Goal: Obtain resource: Download file/media

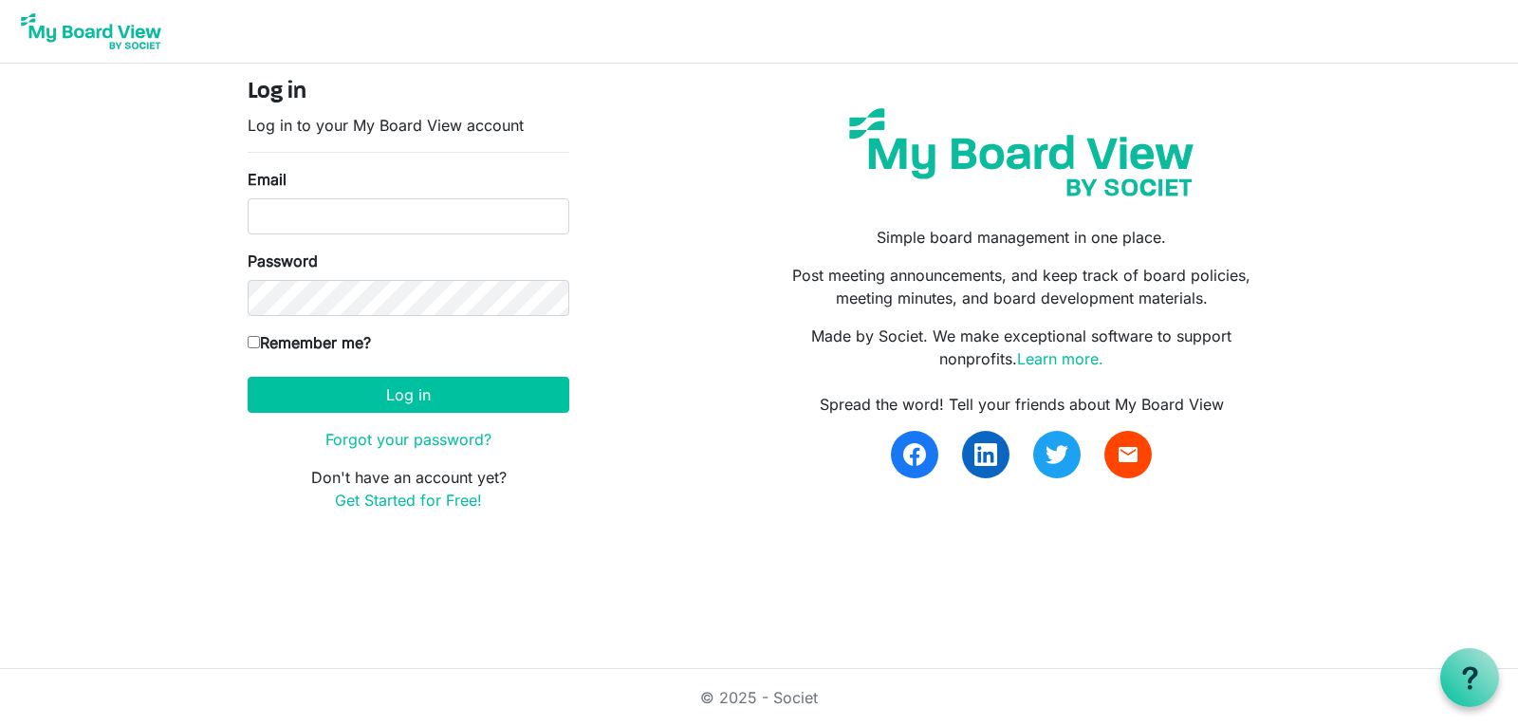
type input "[EMAIL_ADDRESS][DOMAIN_NAME]"
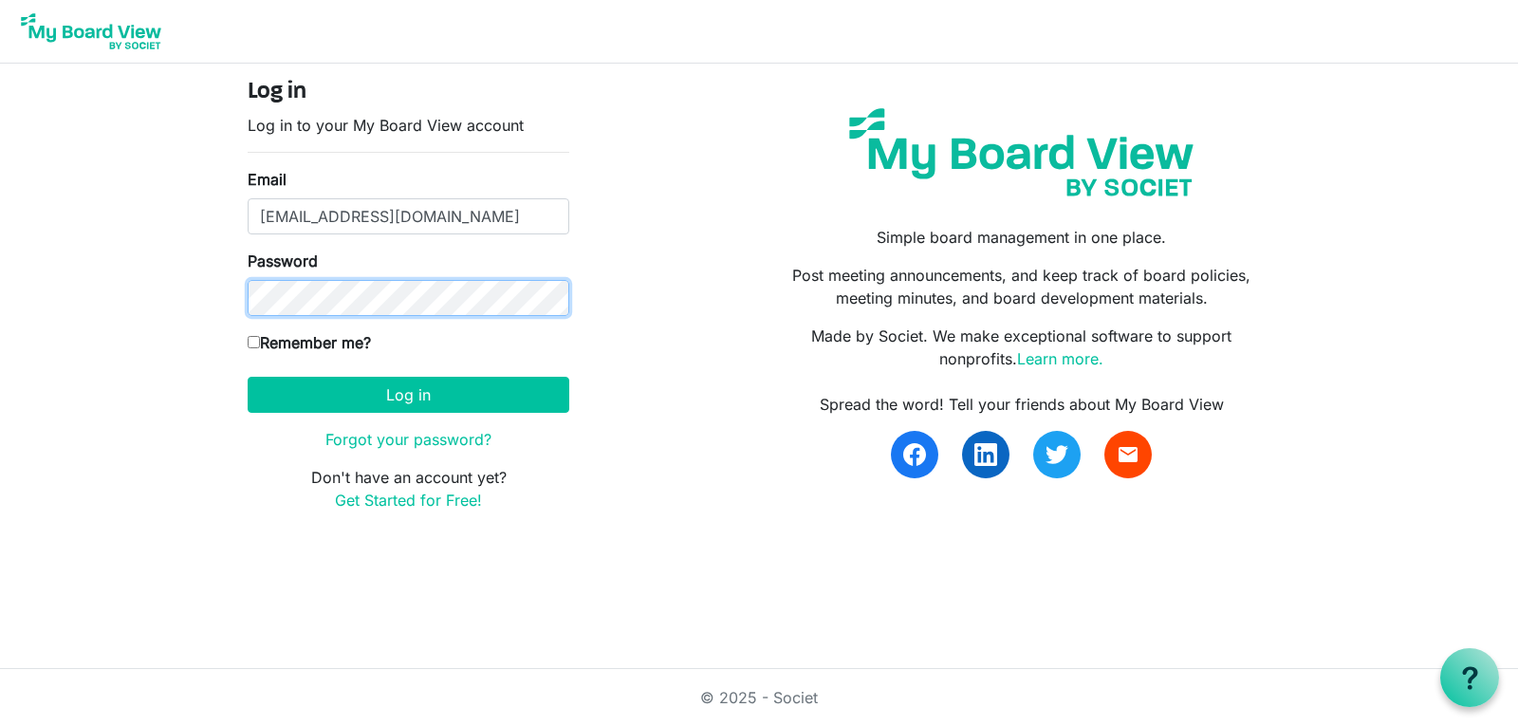
click at [248, 377] on button "Log in" at bounding box center [409, 395] width 322 height 36
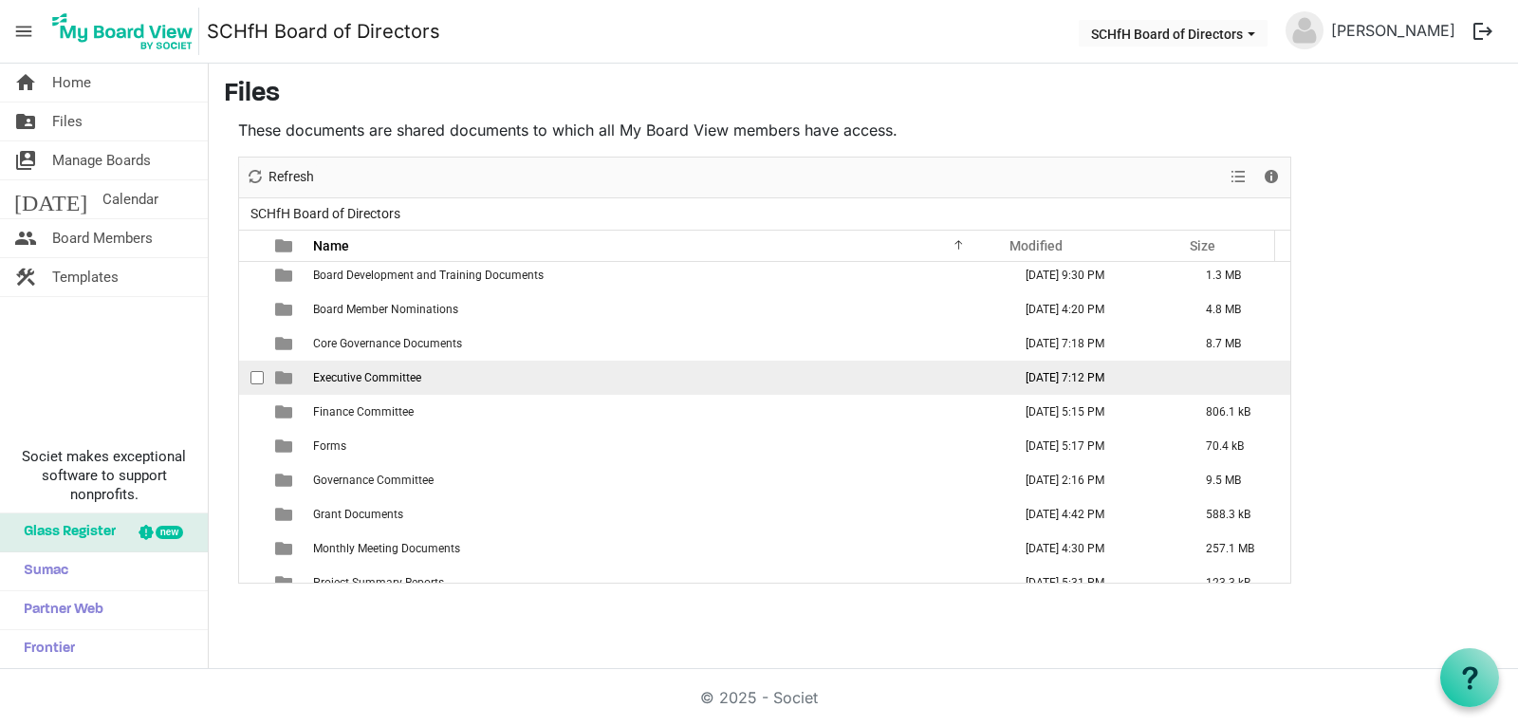
scroll to position [55, 0]
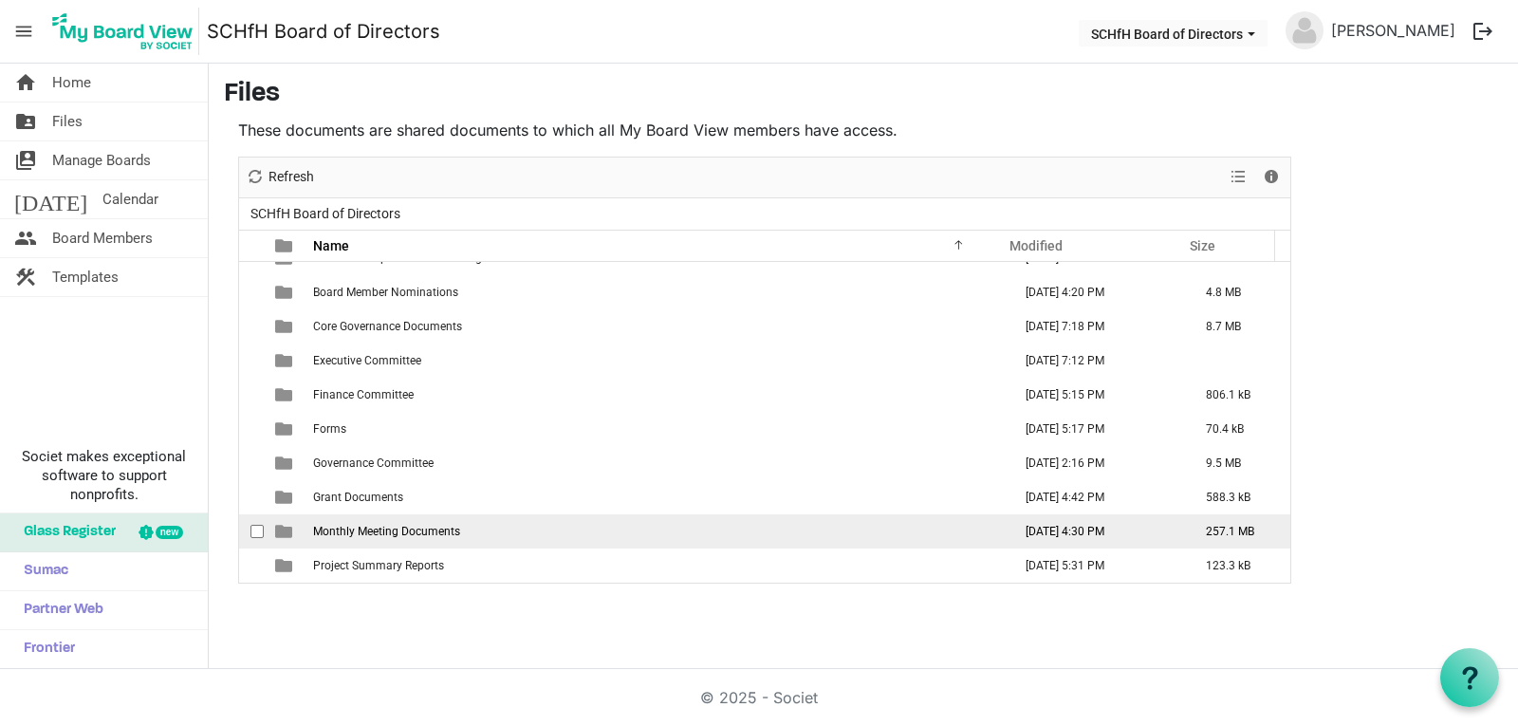
click at [449, 525] on span "Monthly Meeting Documents" at bounding box center [386, 531] width 147 height 13
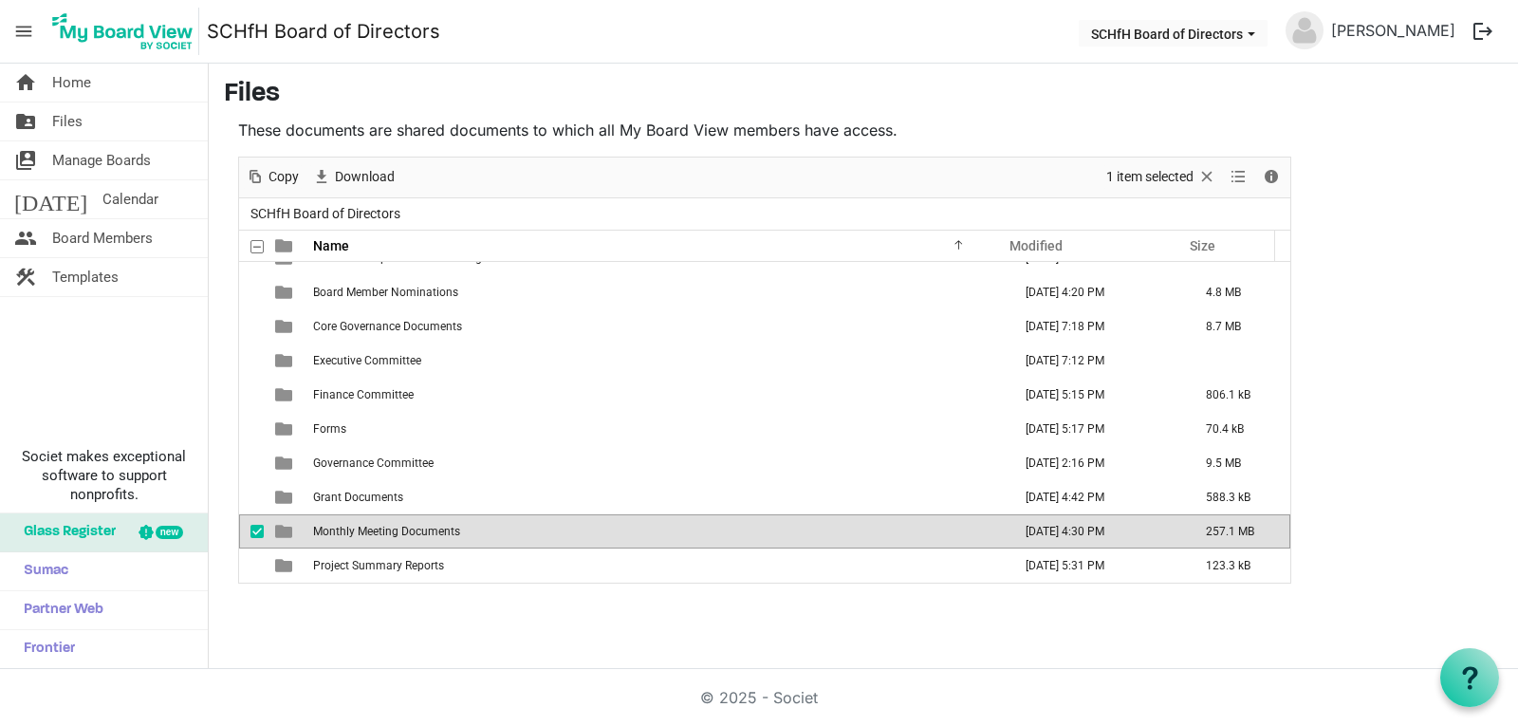
click at [449, 525] on span "Monthly Meeting Documents" at bounding box center [386, 531] width 147 height 13
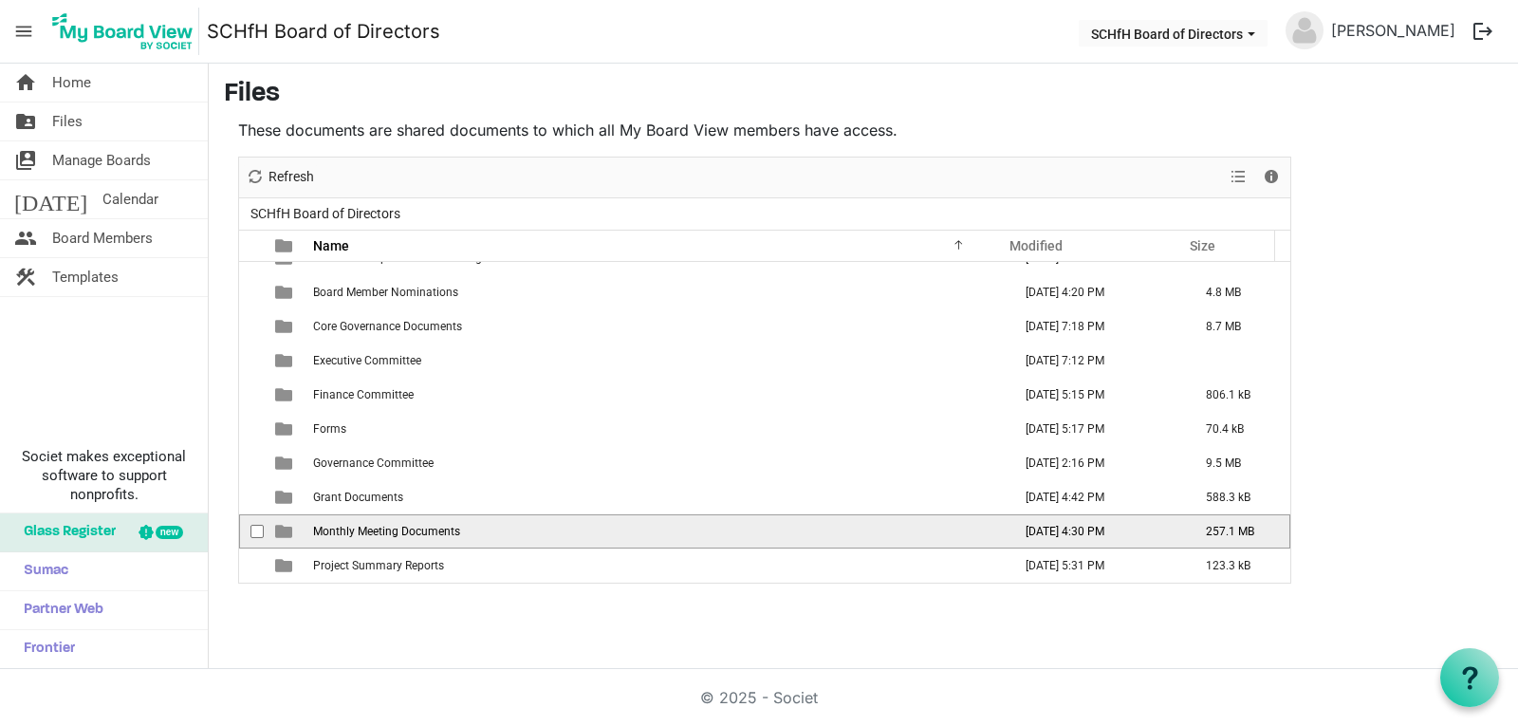
click at [449, 525] on span "Monthly Meeting Documents" at bounding box center [386, 531] width 147 height 13
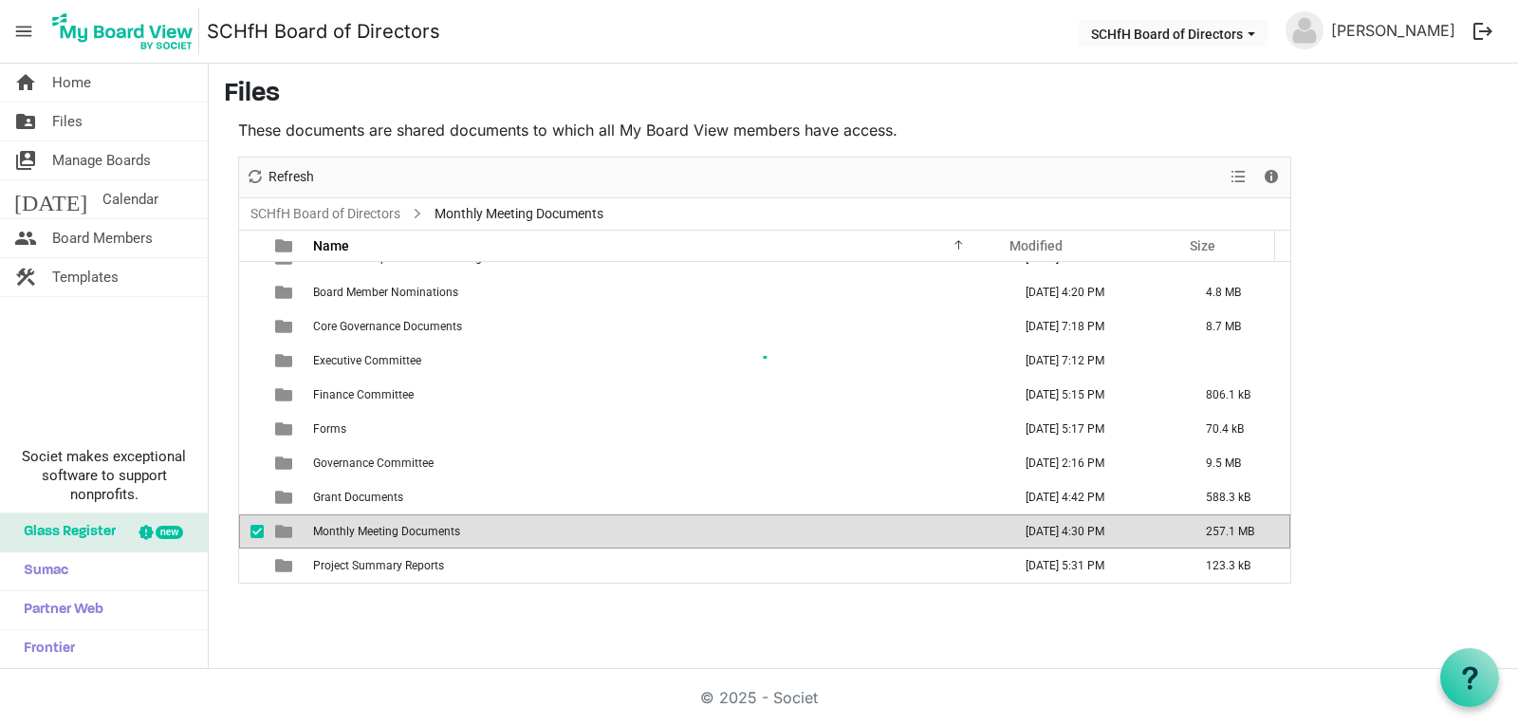
scroll to position [0, 0]
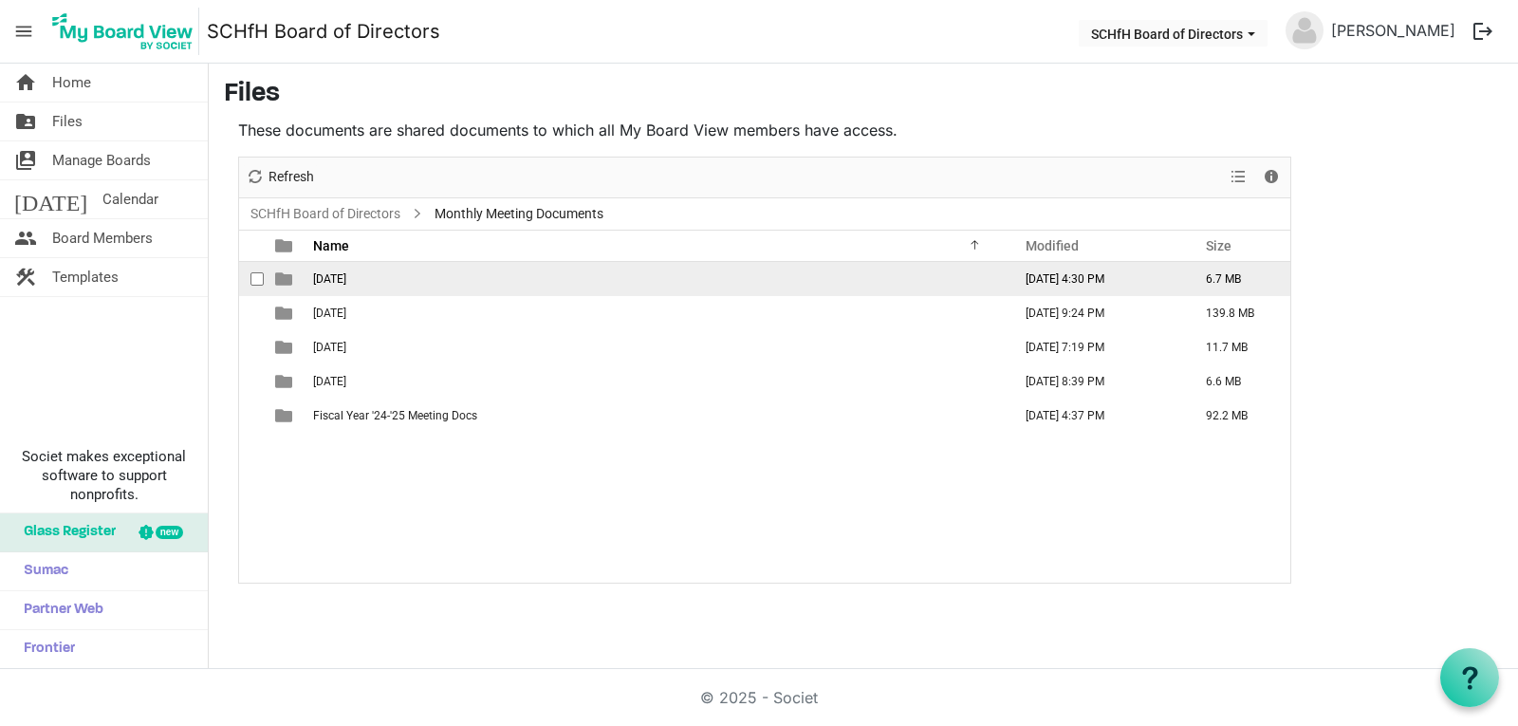
click at [369, 280] on td "[DATE]" at bounding box center [656, 279] width 698 height 34
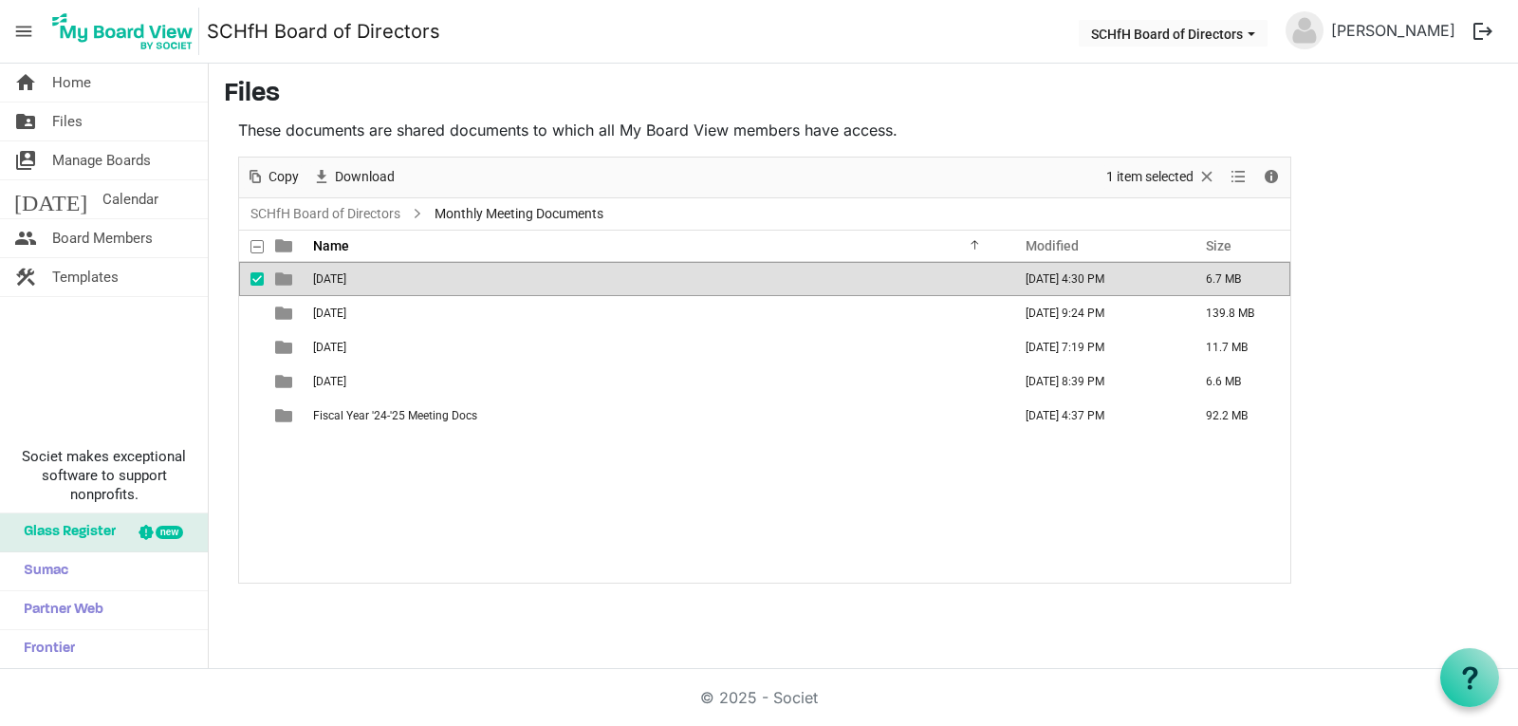
click at [369, 280] on td "[DATE]" at bounding box center [656, 279] width 698 height 34
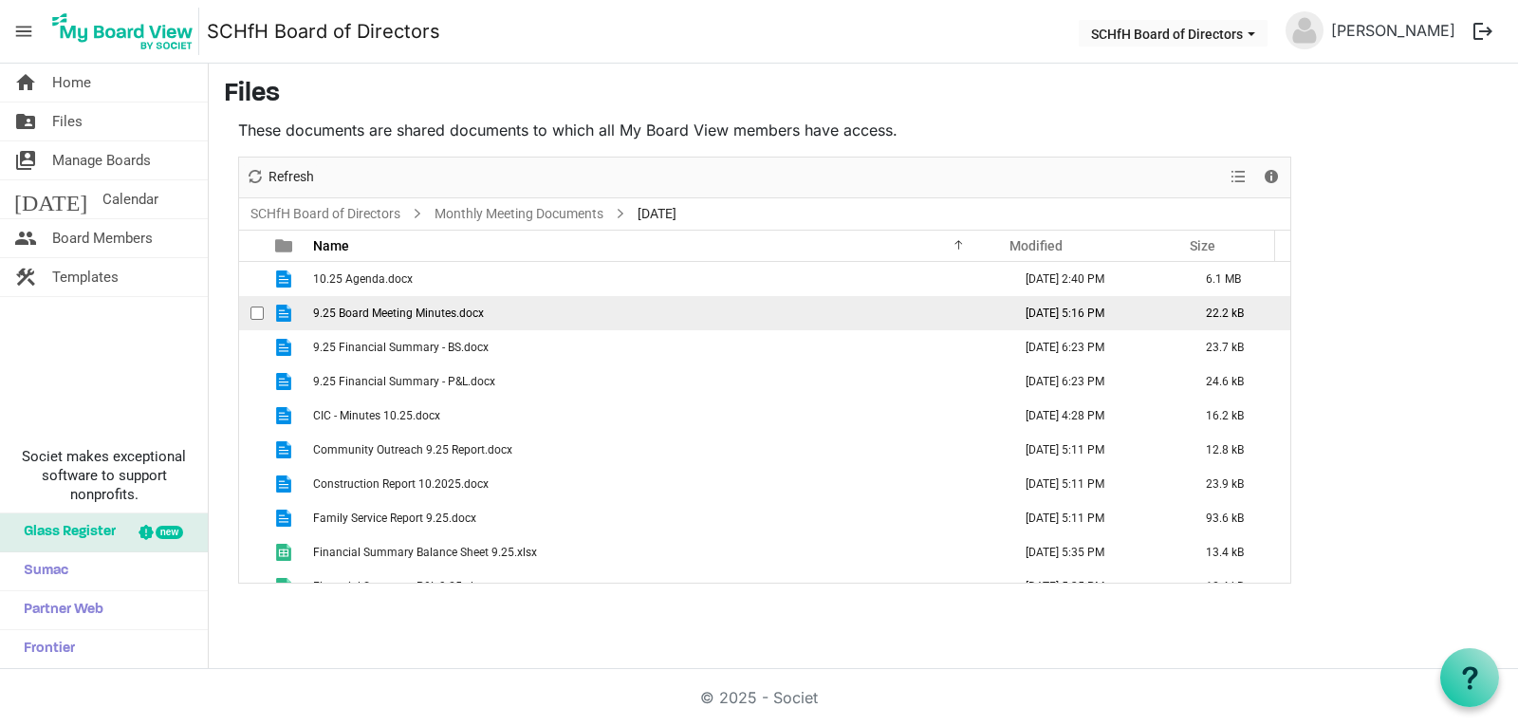
click at [377, 323] on td "9.25 Board Meeting Minutes.docx" at bounding box center [656, 313] width 698 height 34
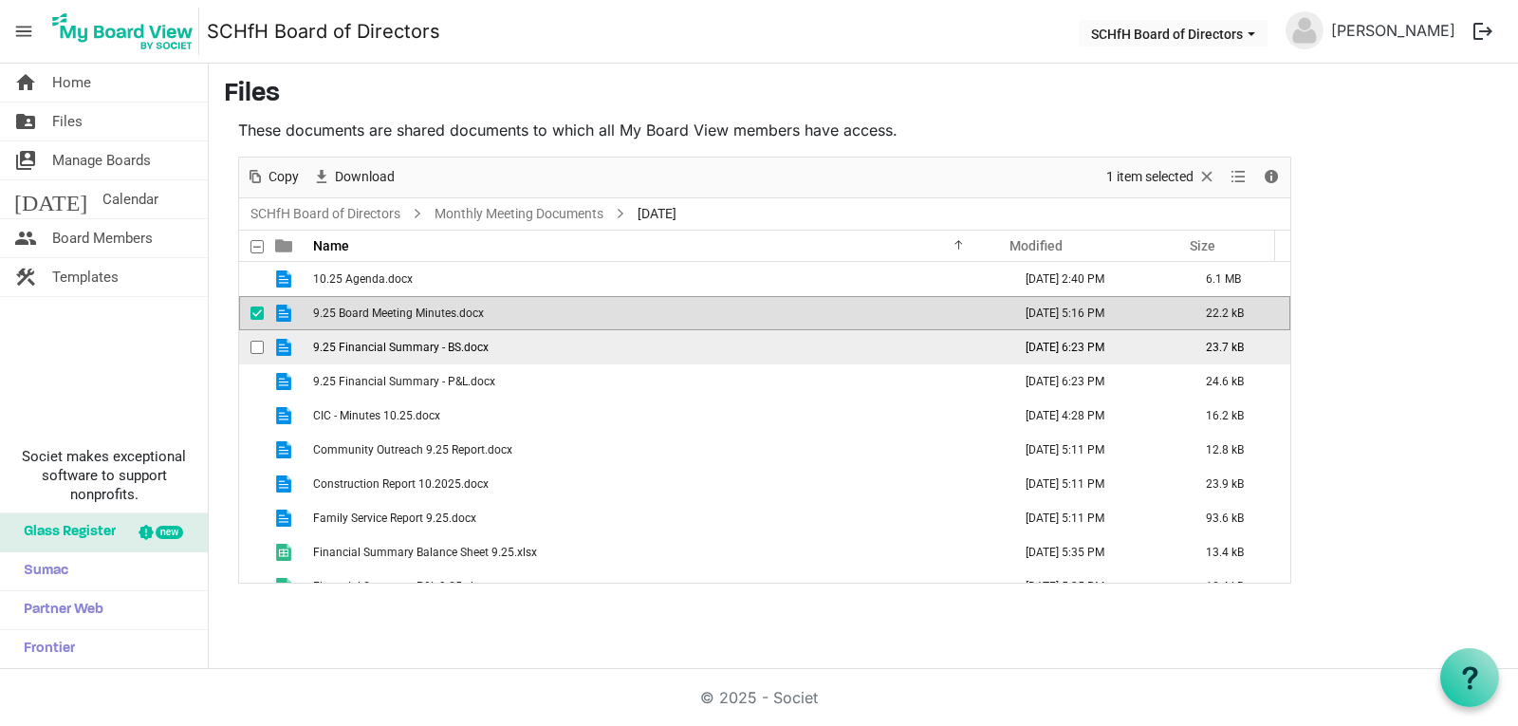
click at [379, 353] on span "9.25 Financial Summary - BS.docx" at bounding box center [401, 347] width 176 height 13
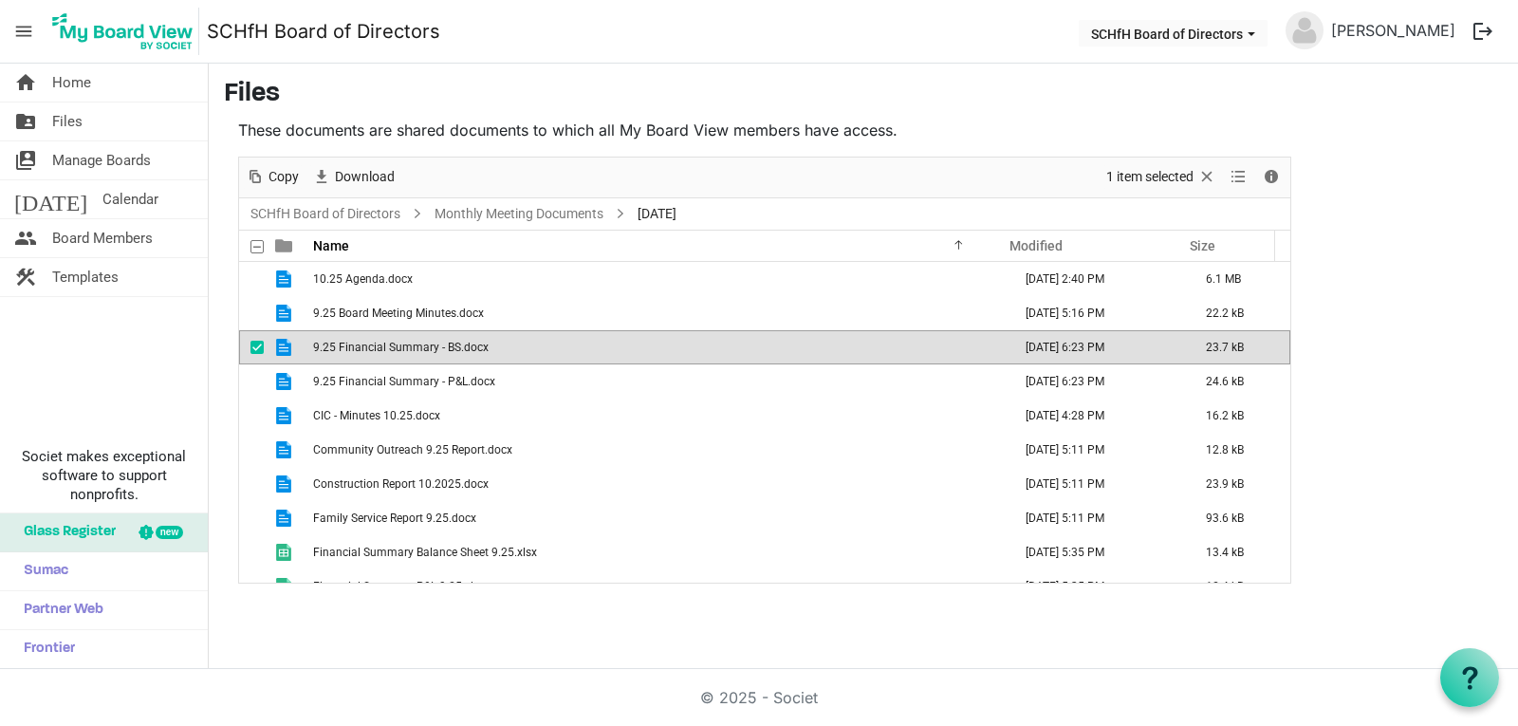
click at [379, 353] on span "9.25 Financial Summary - BS.docx" at bounding box center [401, 347] width 176 height 13
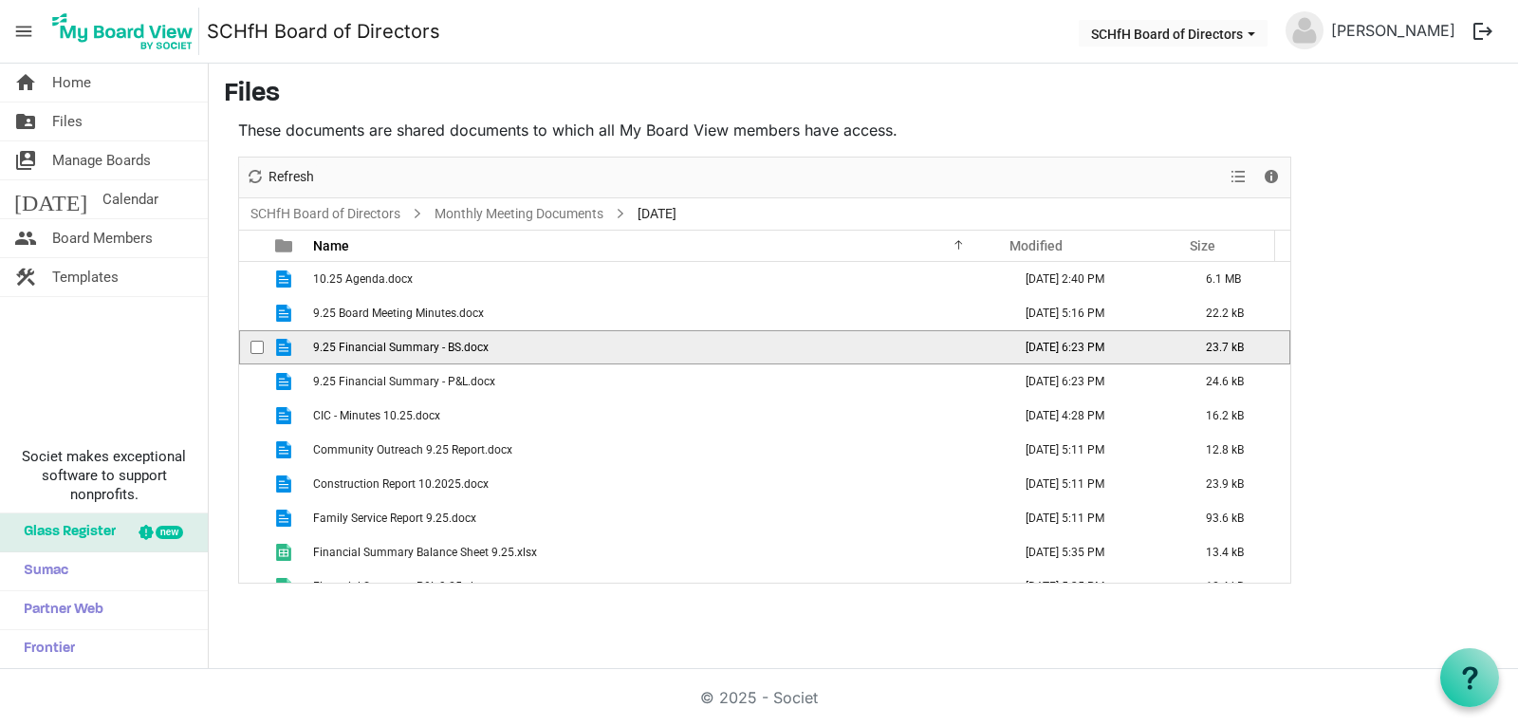
click at [379, 353] on span "9.25 Financial Summary - BS.docx" at bounding box center [401, 347] width 176 height 13
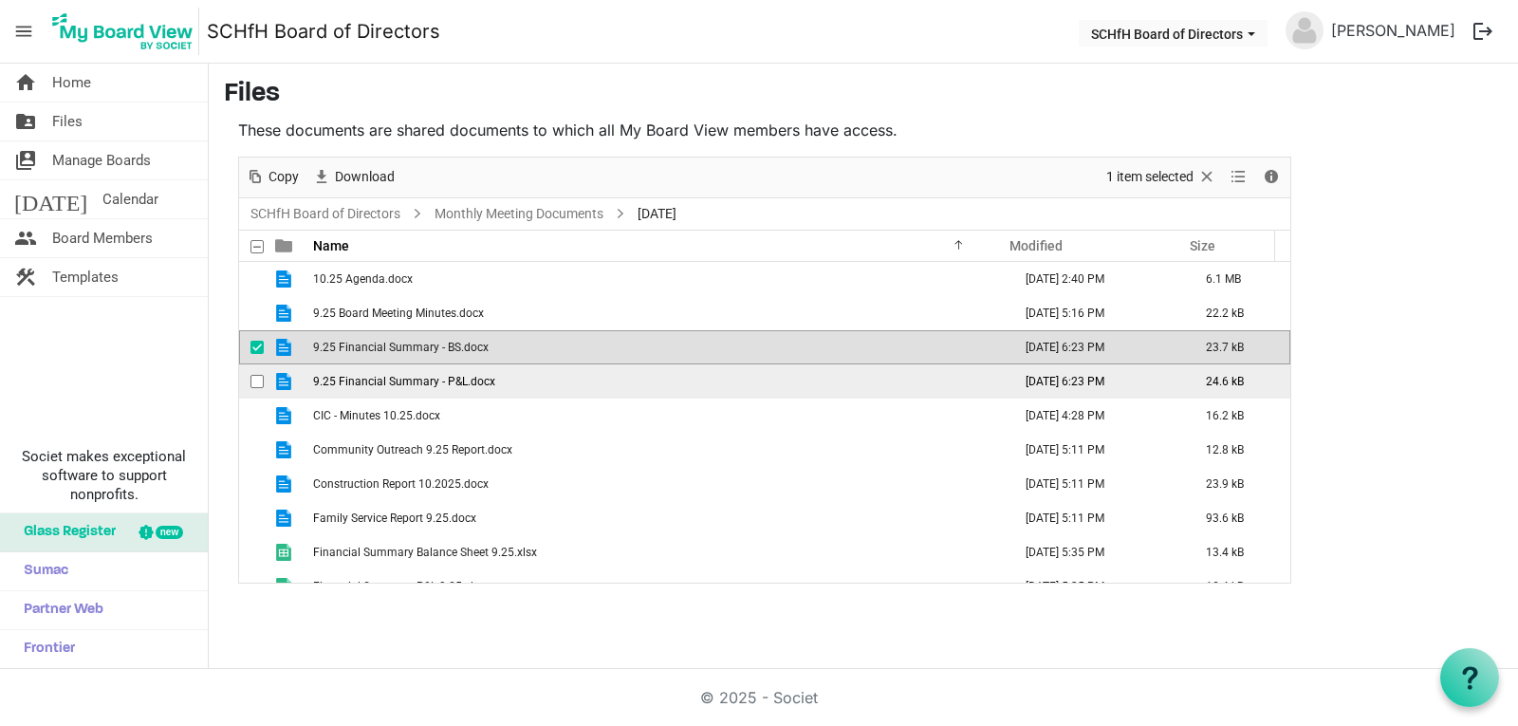
click at [459, 381] on span "9.25 Financial Summary - P&L.docx" at bounding box center [404, 381] width 182 height 13
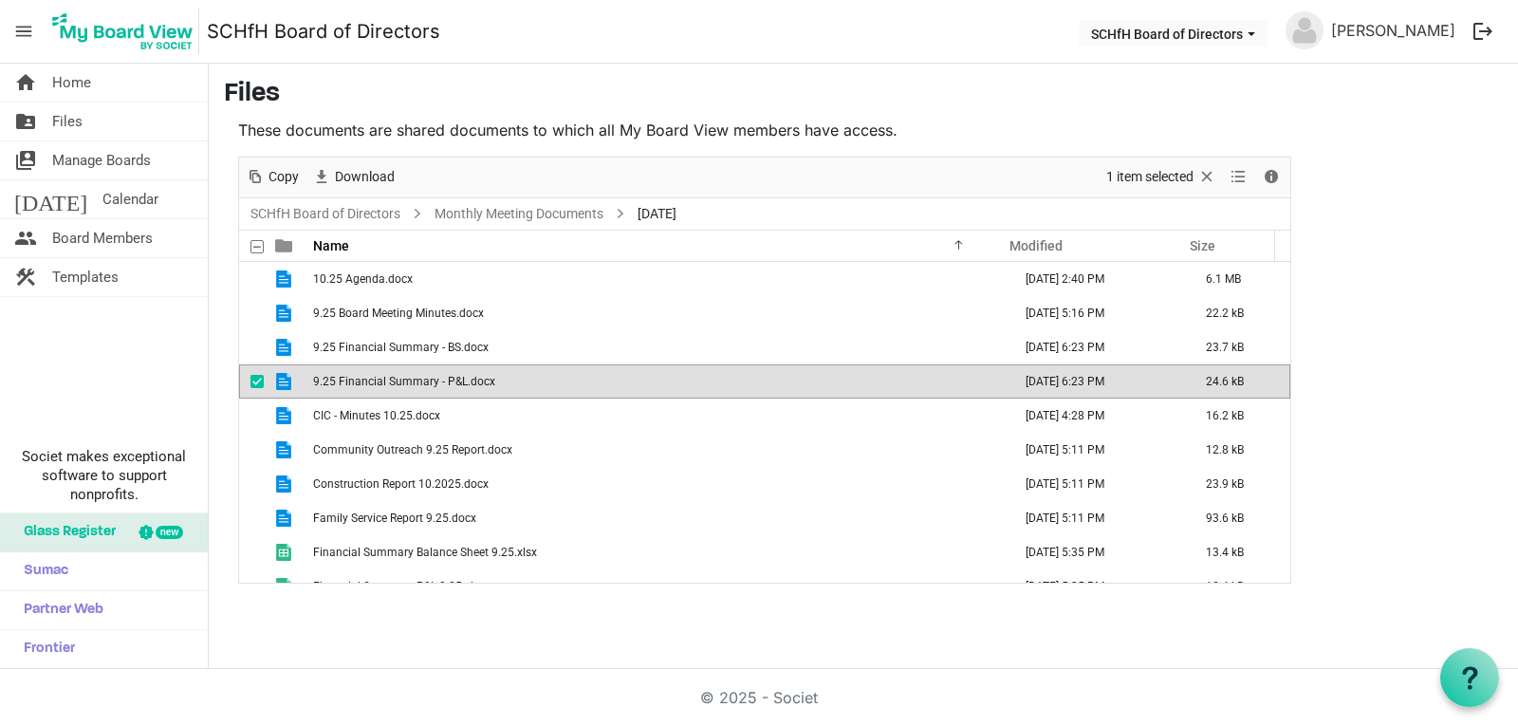
click at [465, 385] on span "9.25 Financial Summary - P&L.docx" at bounding box center [404, 381] width 182 height 13
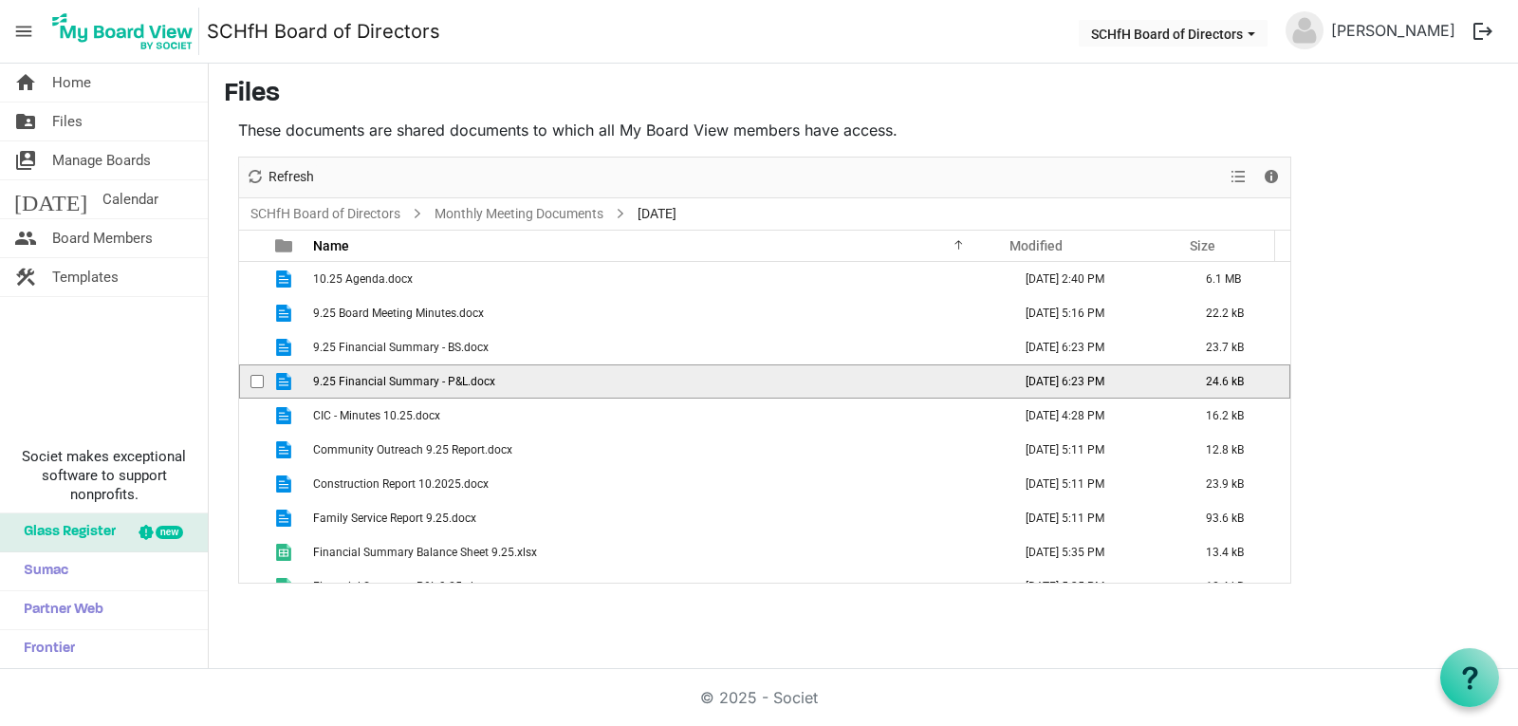
click at [465, 385] on span "9.25 Financial Summary - P&L.docx" at bounding box center [404, 381] width 182 height 13
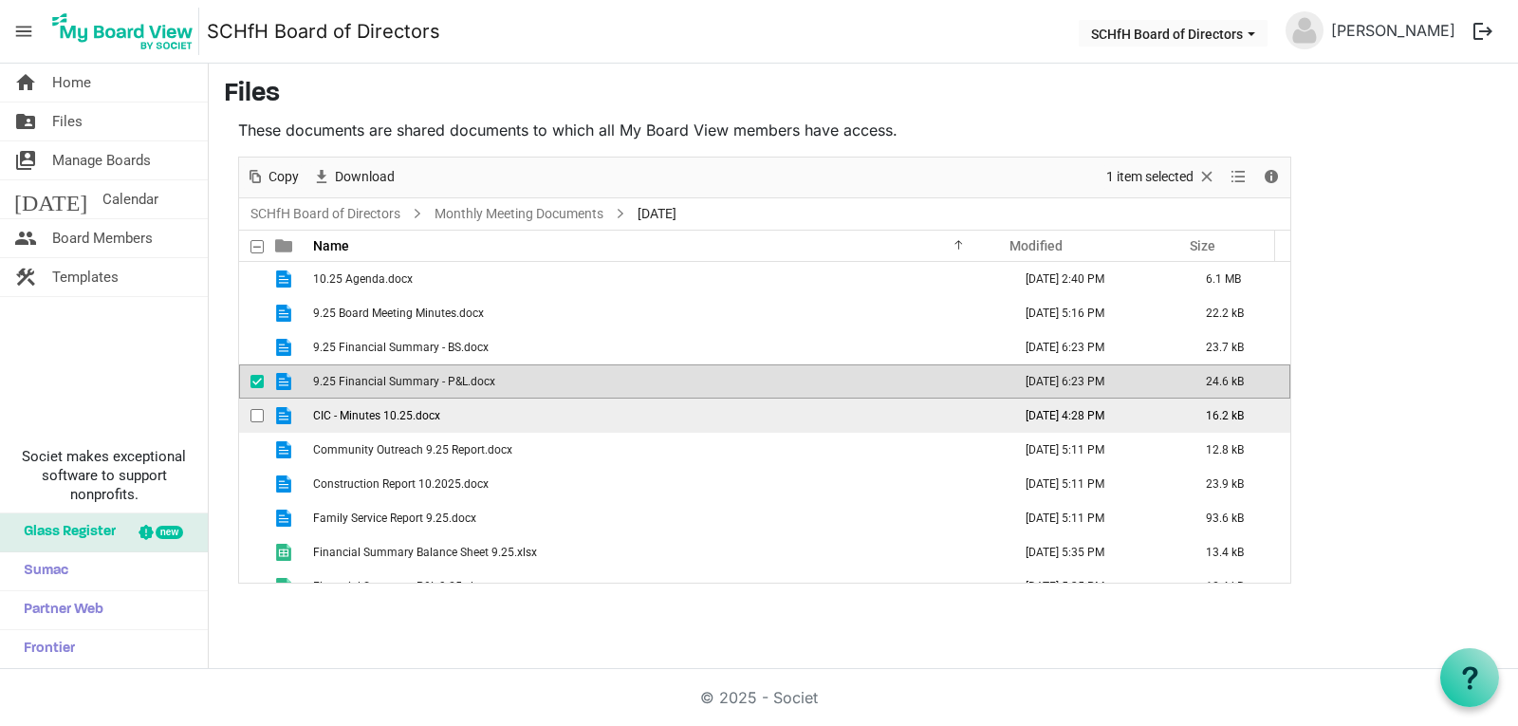
click at [428, 418] on span "CIC - Minutes 10.25.docx" at bounding box center [376, 415] width 127 height 13
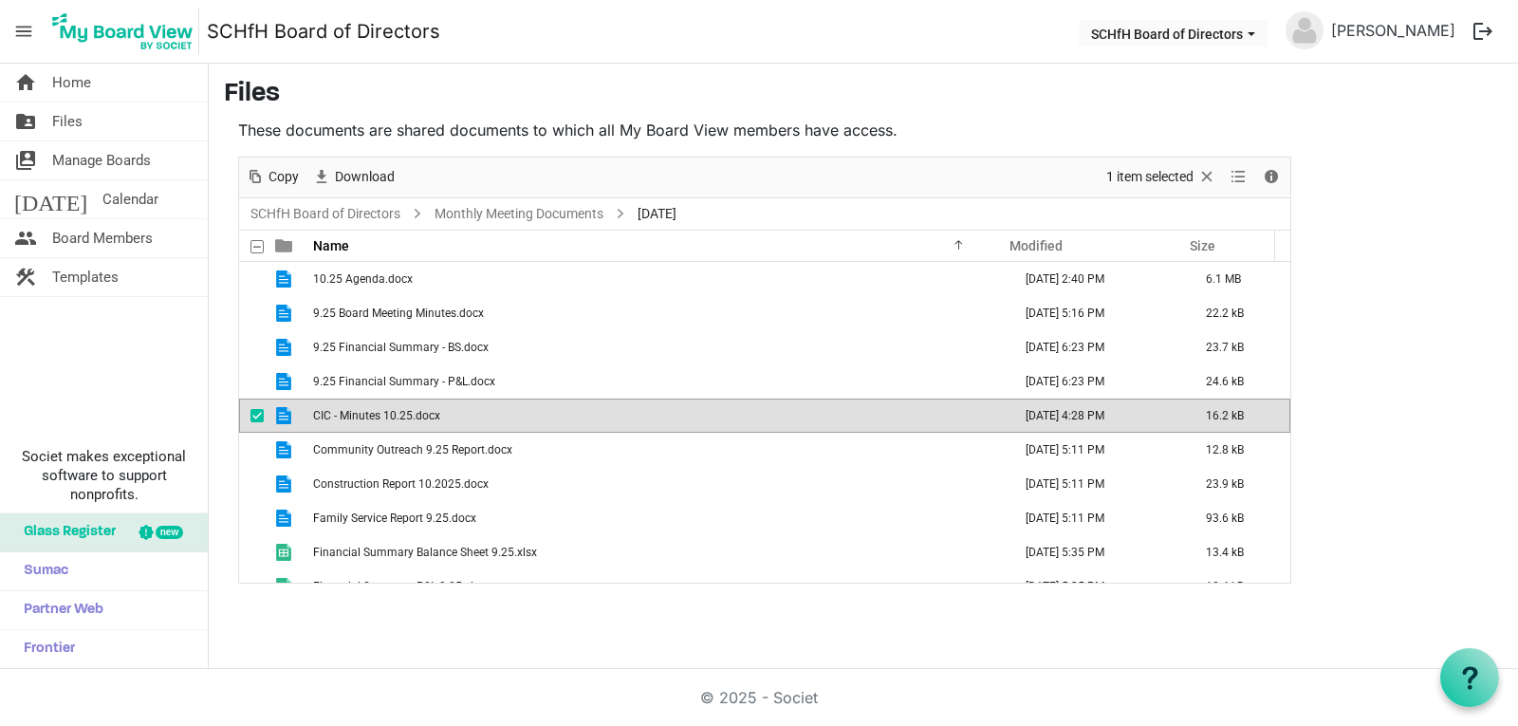
click at [428, 418] on span "CIC - Minutes 10.25.docx" at bounding box center [376, 415] width 127 height 13
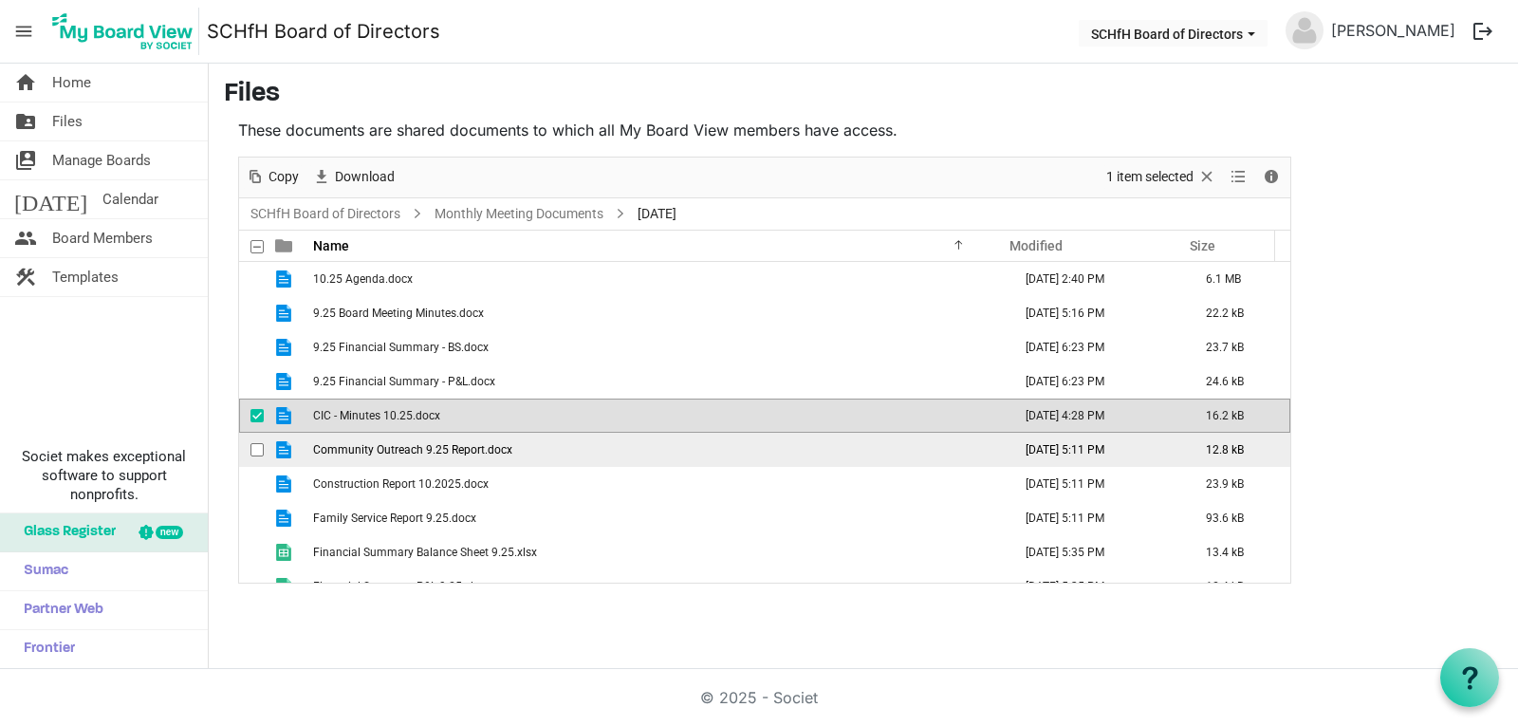
click at [371, 455] on span "Community Outreach 9.25 Report.docx" at bounding box center [412, 449] width 199 height 13
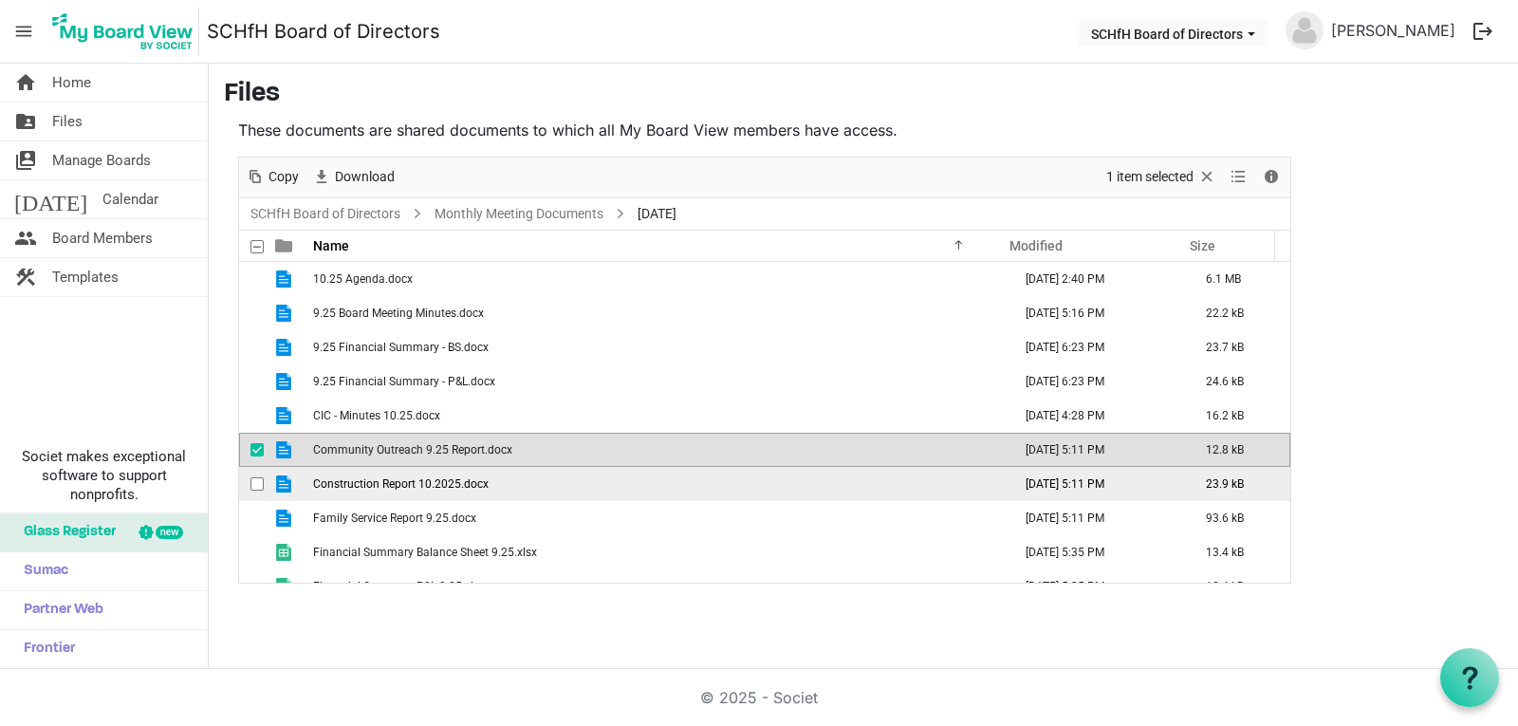
click at [464, 485] on span "Construction Report 10.2025.docx" at bounding box center [401, 483] width 176 height 13
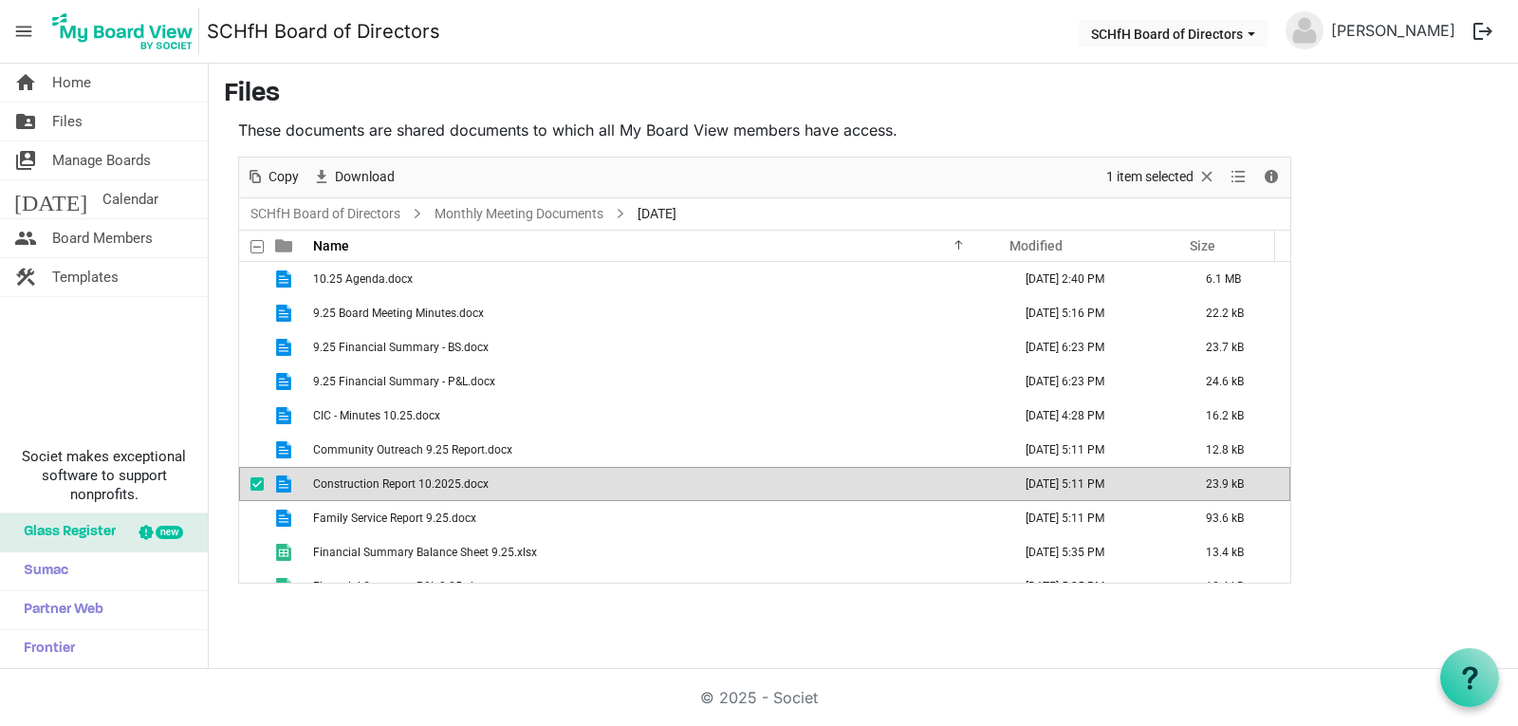
click at [464, 485] on span "Construction Report 10.2025.docx" at bounding box center [401, 483] width 176 height 13
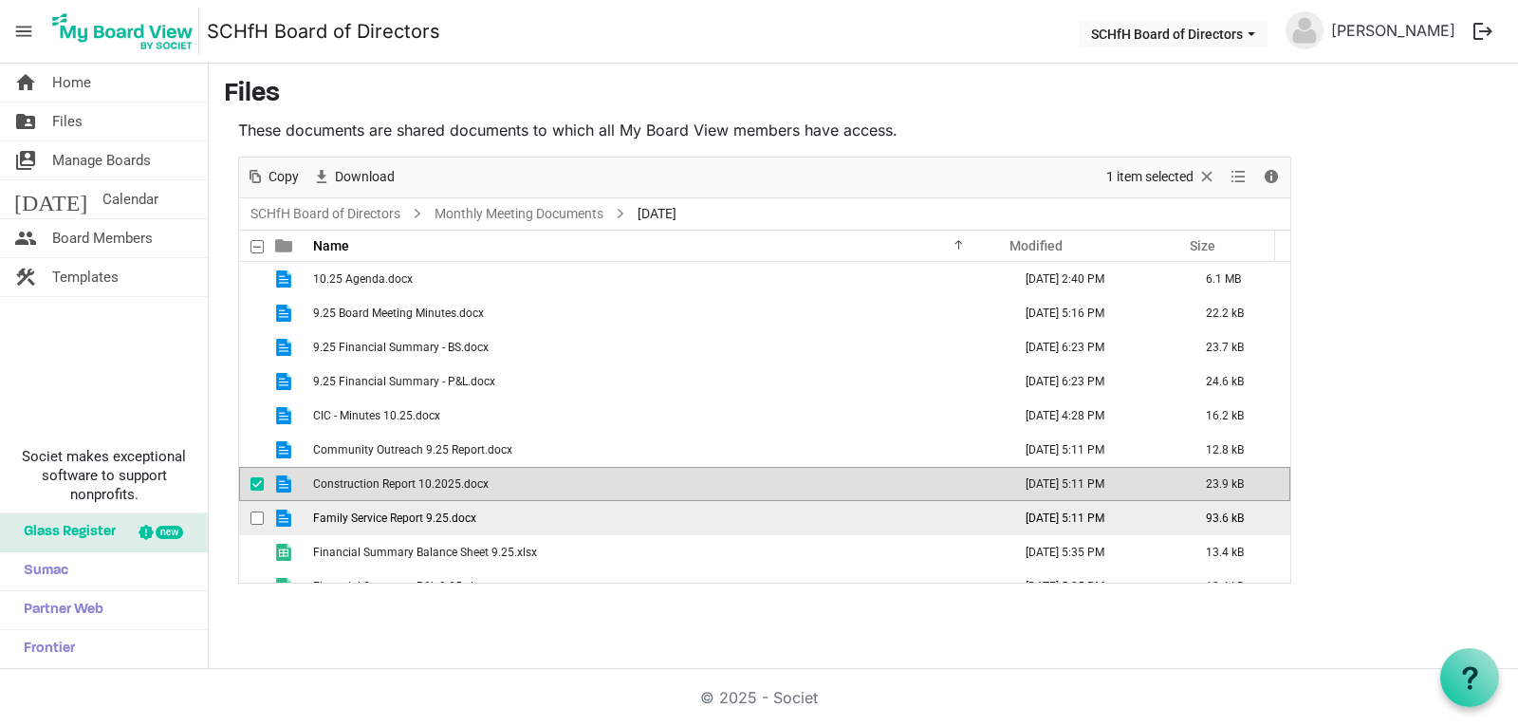
click at [375, 516] on span "Family Service Report 9.25.docx" at bounding box center [394, 517] width 163 height 13
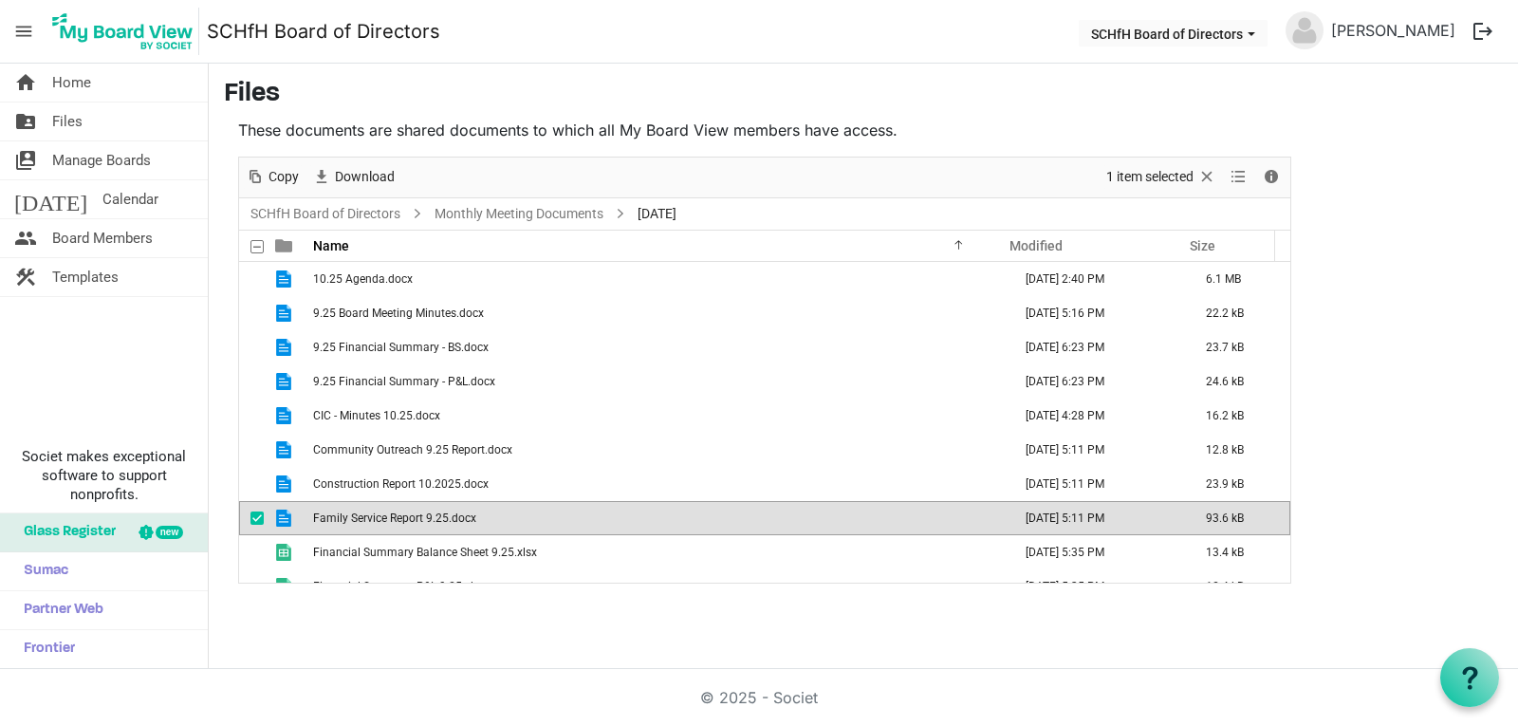
click at [375, 516] on span "Family Service Report 9.25.docx" at bounding box center [394, 517] width 163 height 13
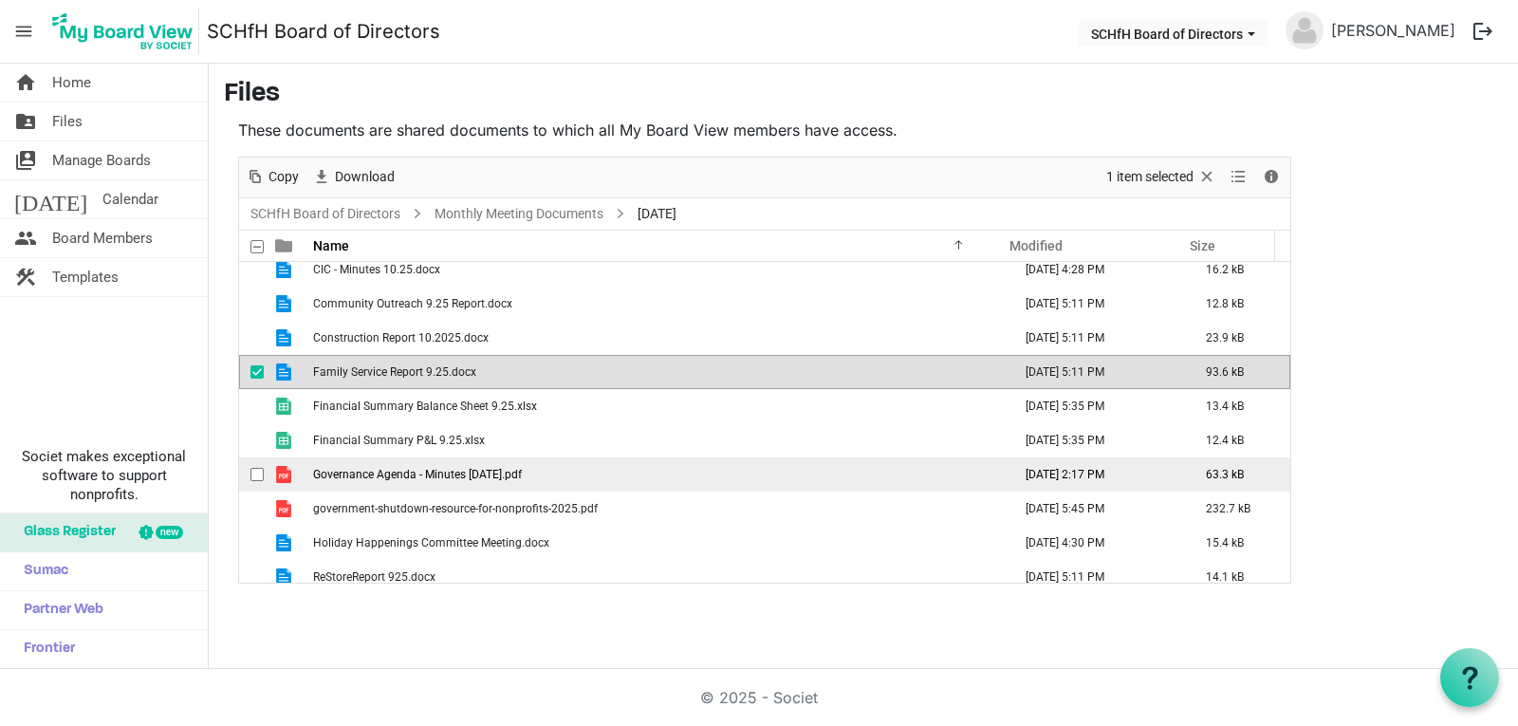
scroll to position [157, 0]
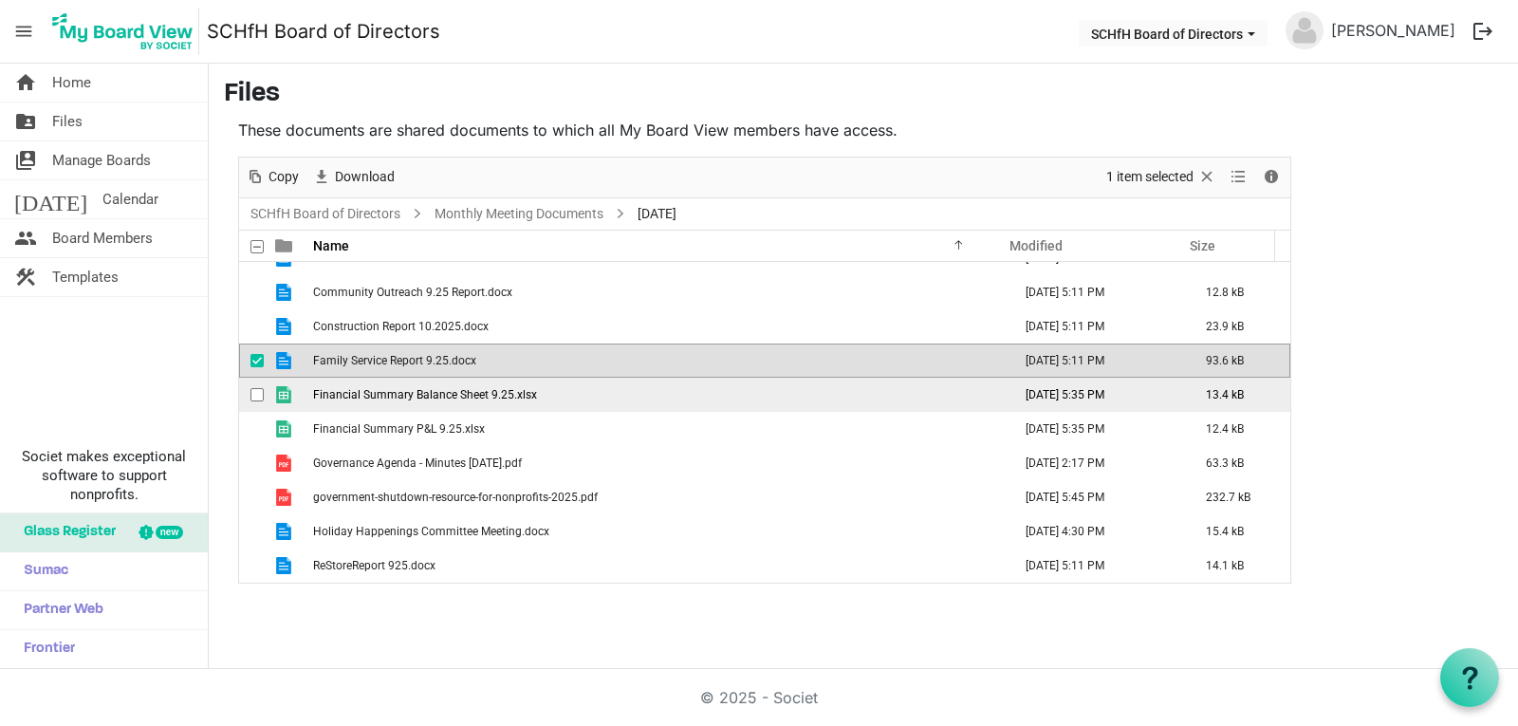
click at [483, 394] on span "Financial Summary Balance Sheet 9.25.xlsx" at bounding box center [425, 394] width 224 height 13
click at [484, 394] on span "Financial Summary Balance Sheet 9.25.xlsx" at bounding box center [425, 394] width 224 height 13
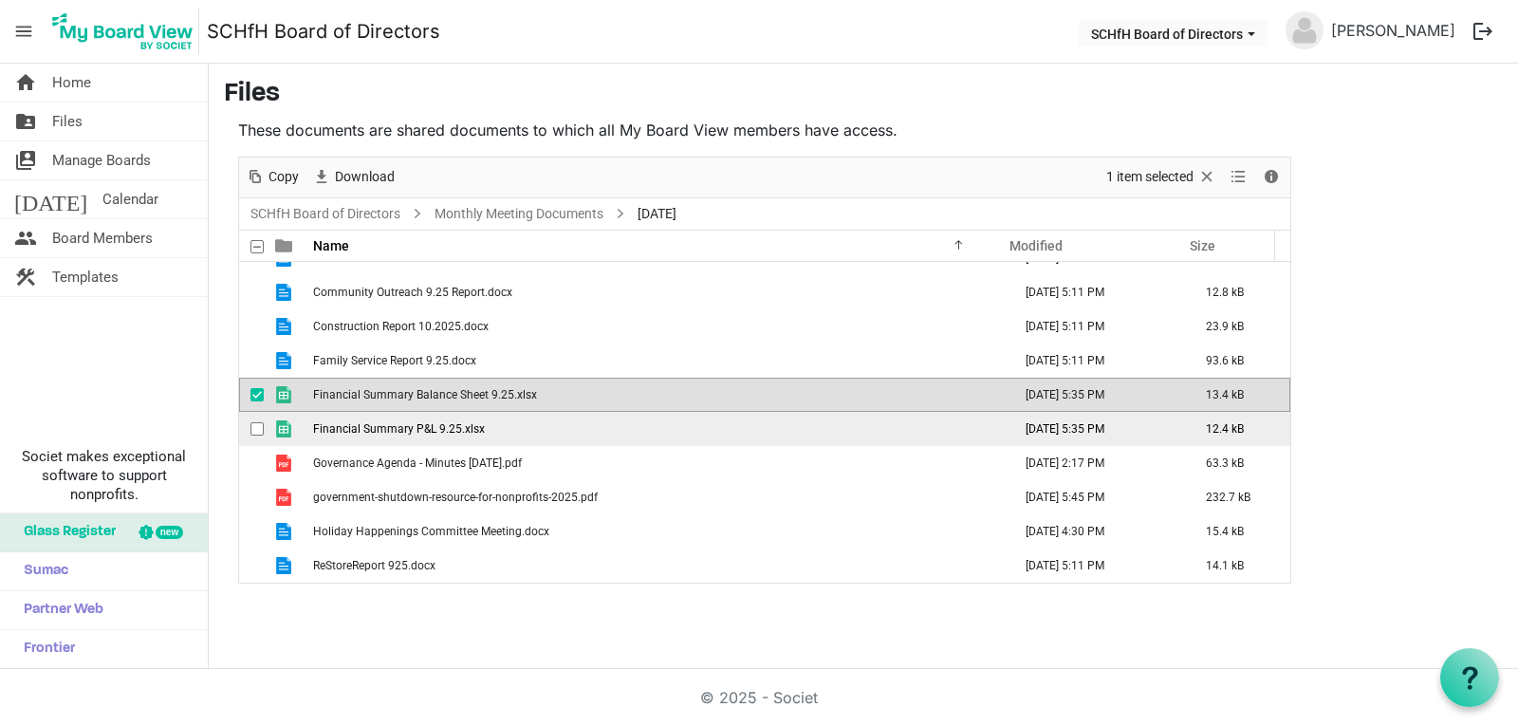
click at [410, 424] on span "Financial Summary P&L 9.25.xlsx" at bounding box center [399, 428] width 172 height 13
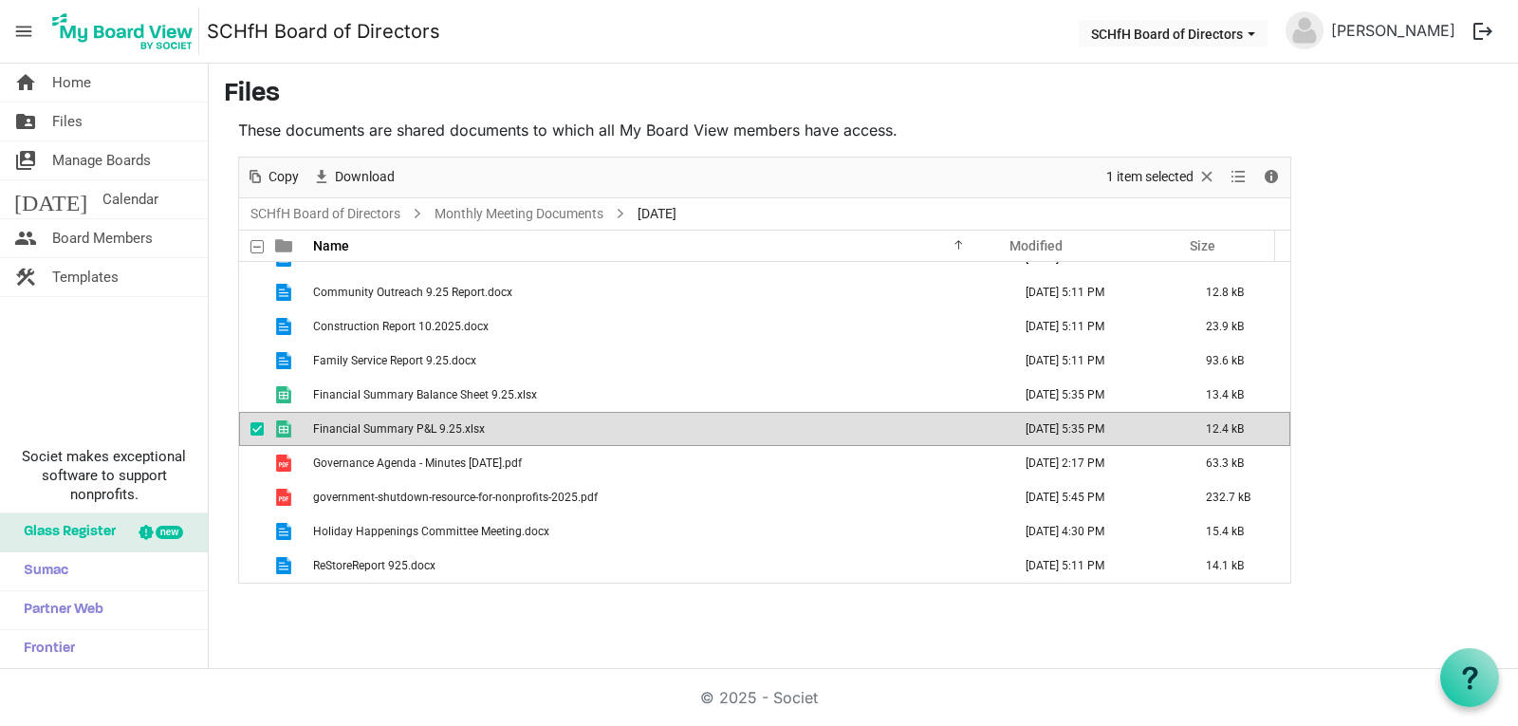
click at [410, 424] on span "Financial Summary P&L 9.25.xlsx" at bounding box center [399, 428] width 172 height 13
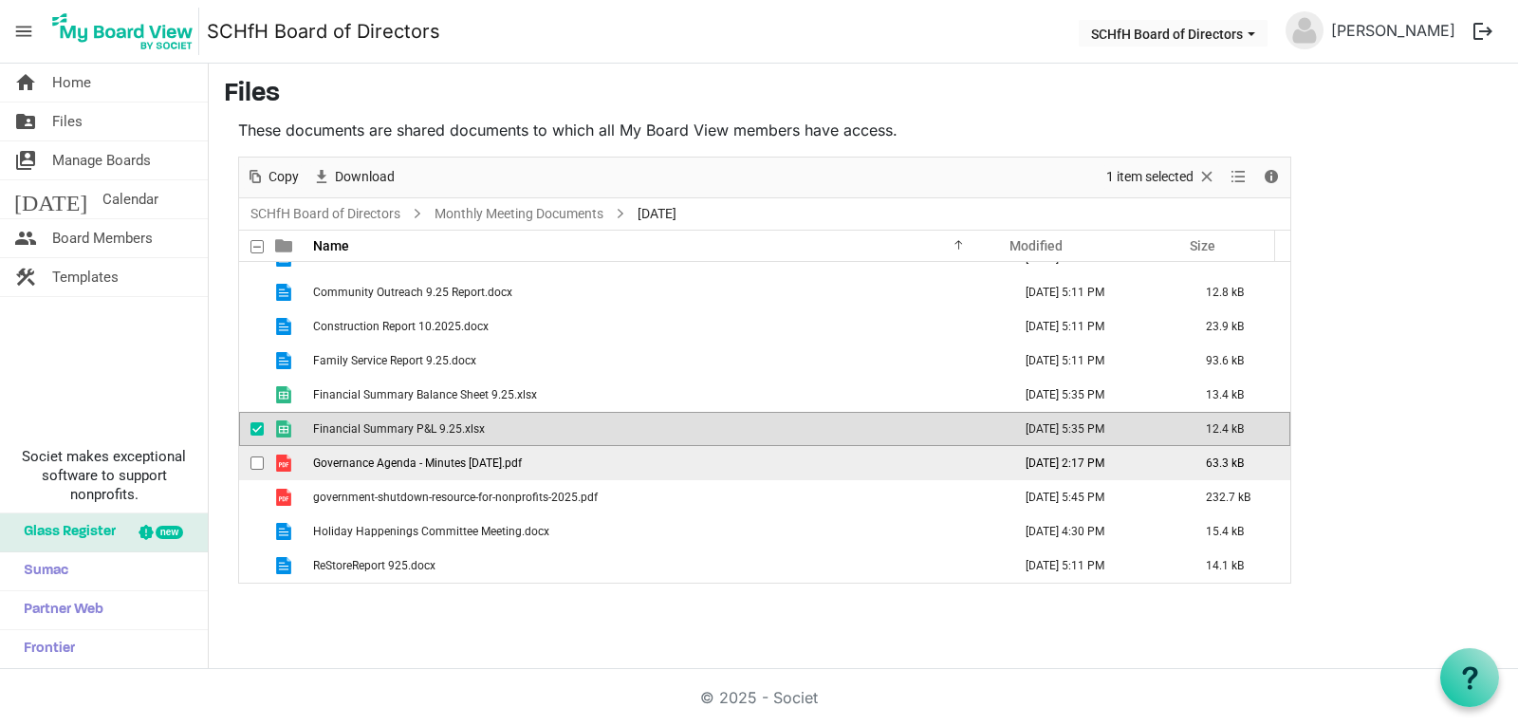
click at [453, 465] on span "Governance Agenda - Minutes [DATE].pdf" at bounding box center [417, 462] width 209 height 13
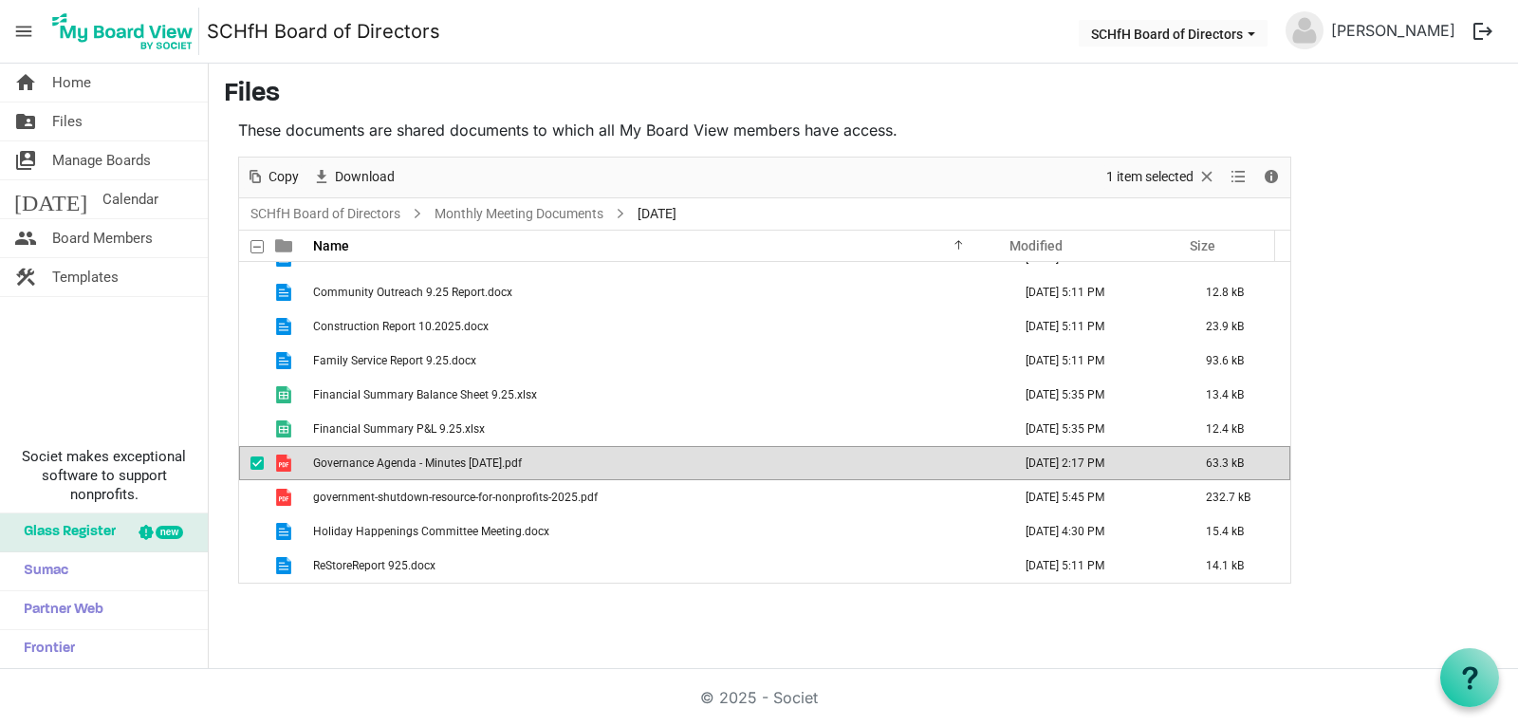
click at [453, 465] on span "Governance Agenda - Minutes [DATE].pdf" at bounding box center [417, 462] width 209 height 13
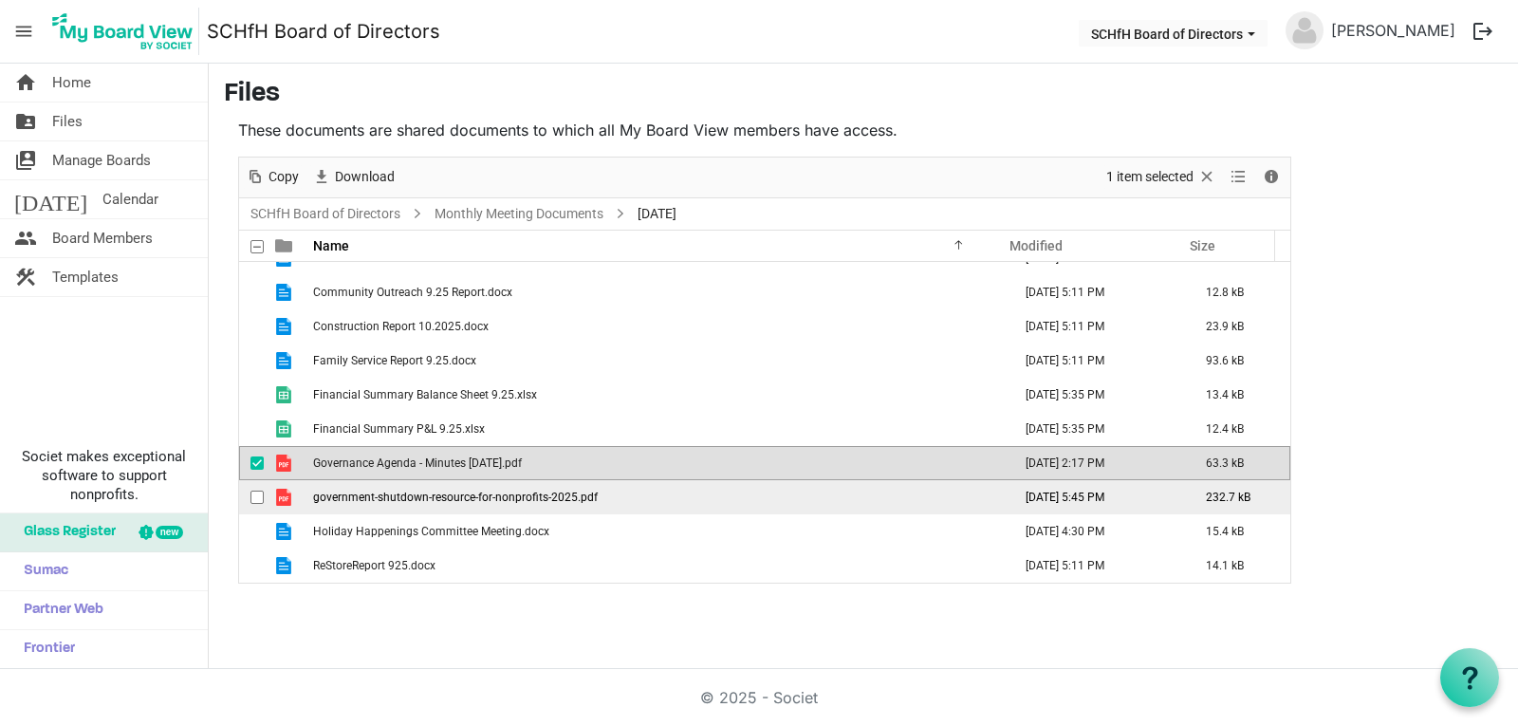
click at [392, 510] on td "government-shutdown-resource-for-nonprofits-2025.pdf" at bounding box center [656, 497] width 698 height 34
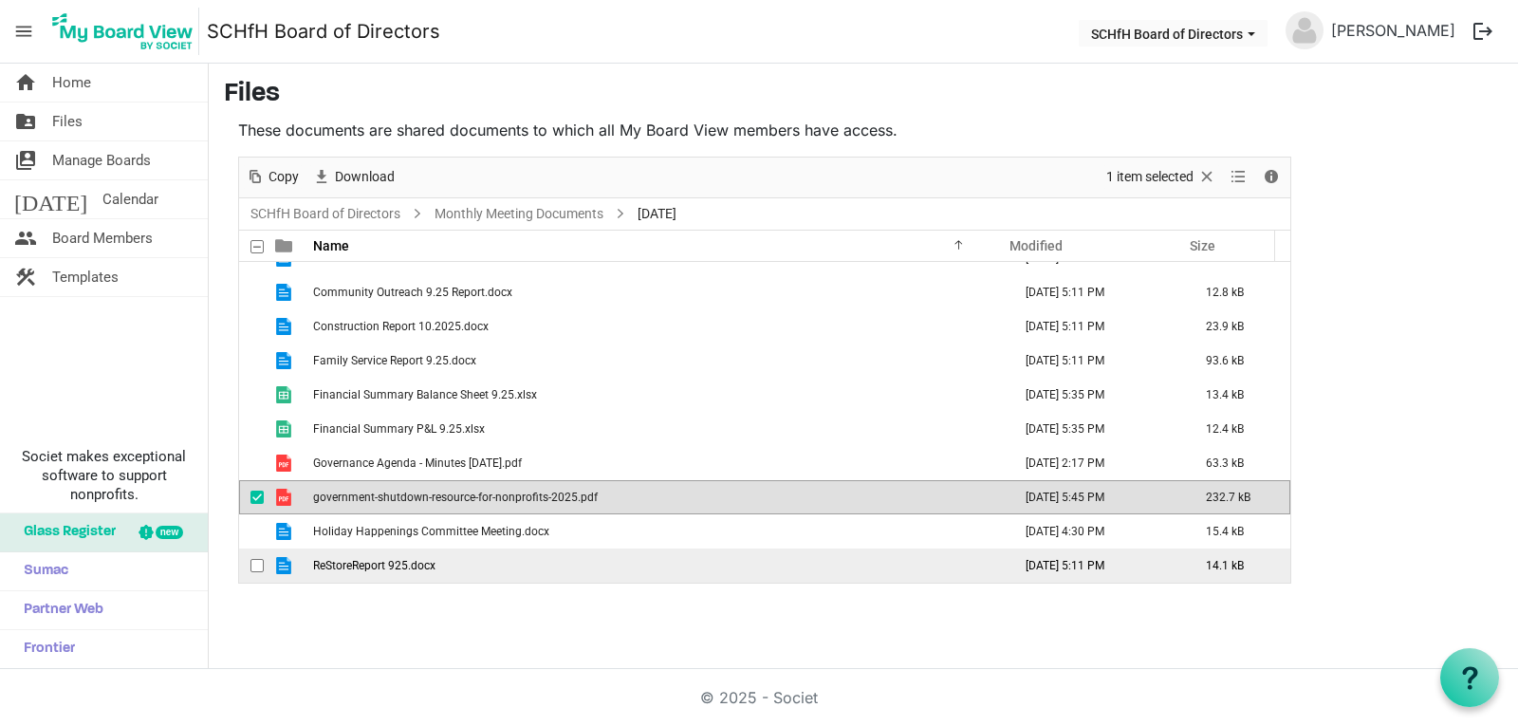
click at [391, 563] on span "ReStoreReport 925.docx" at bounding box center [374, 565] width 122 height 13
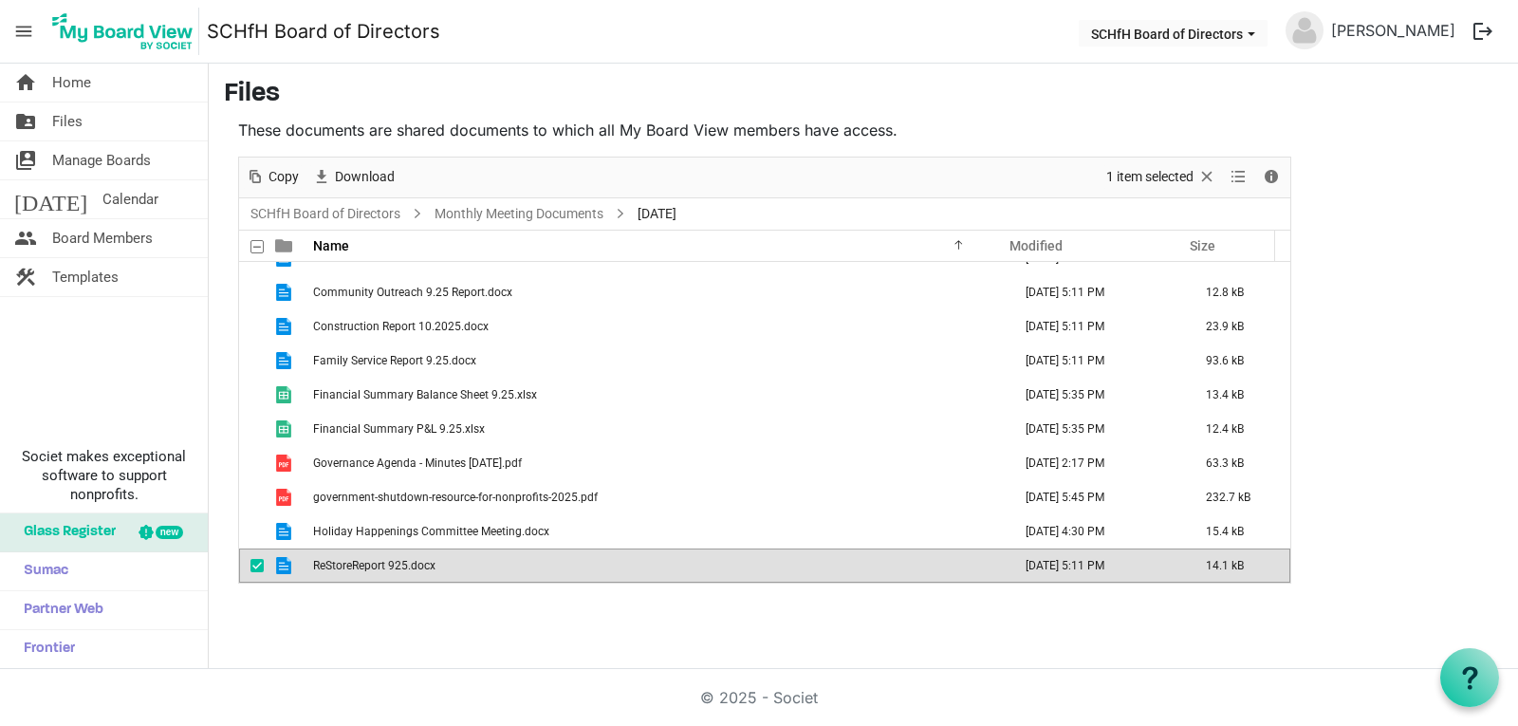
click at [391, 563] on span "ReStoreReport 925.docx" at bounding box center [374, 565] width 122 height 13
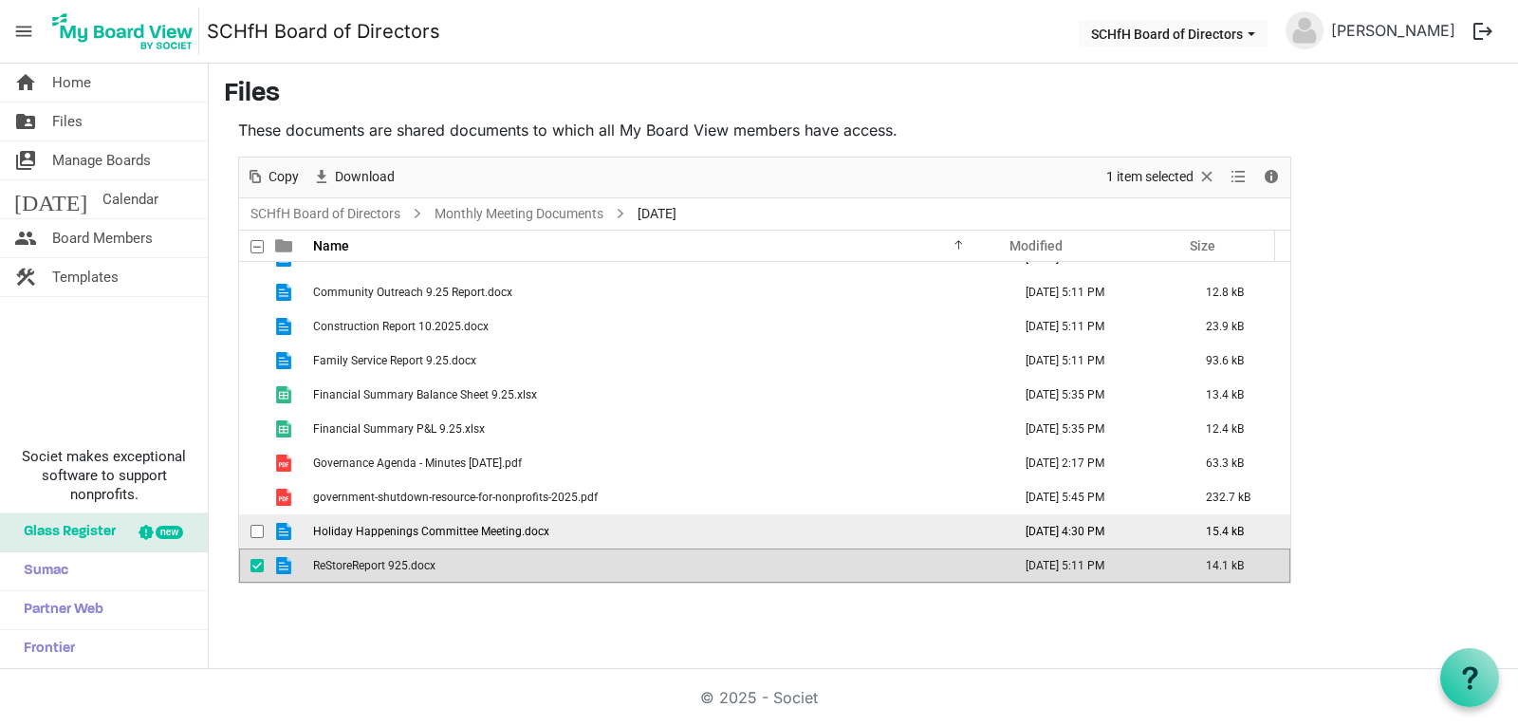
click at [404, 530] on span "Holiday Happenings Committee Meeting.docx" at bounding box center [431, 531] width 236 height 13
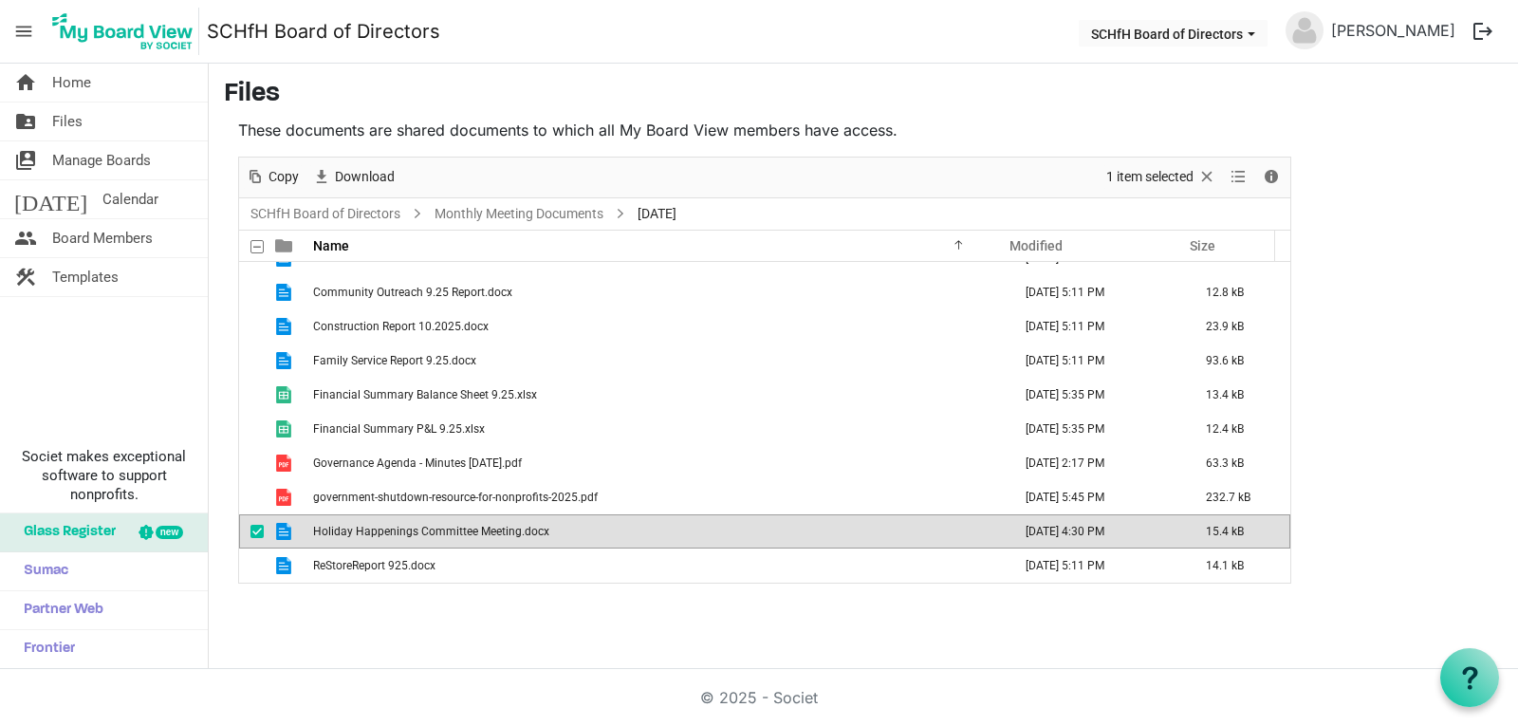
click at [404, 530] on span "Holiday Happenings Committee Meeting.docx" at bounding box center [431, 531] width 236 height 13
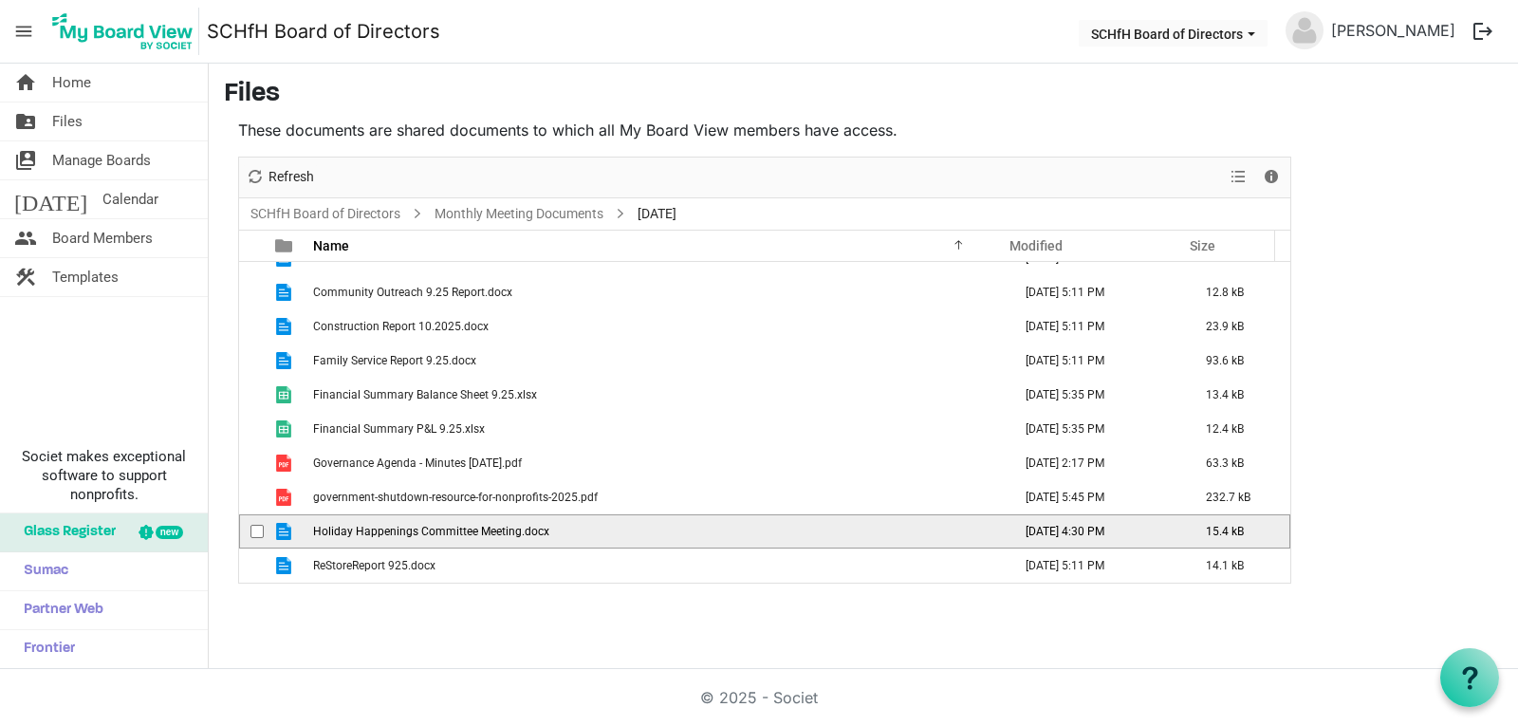
click at [404, 530] on span "Holiday Happenings Committee Meeting.docx" at bounding box center [431, 531] width 236 height 13
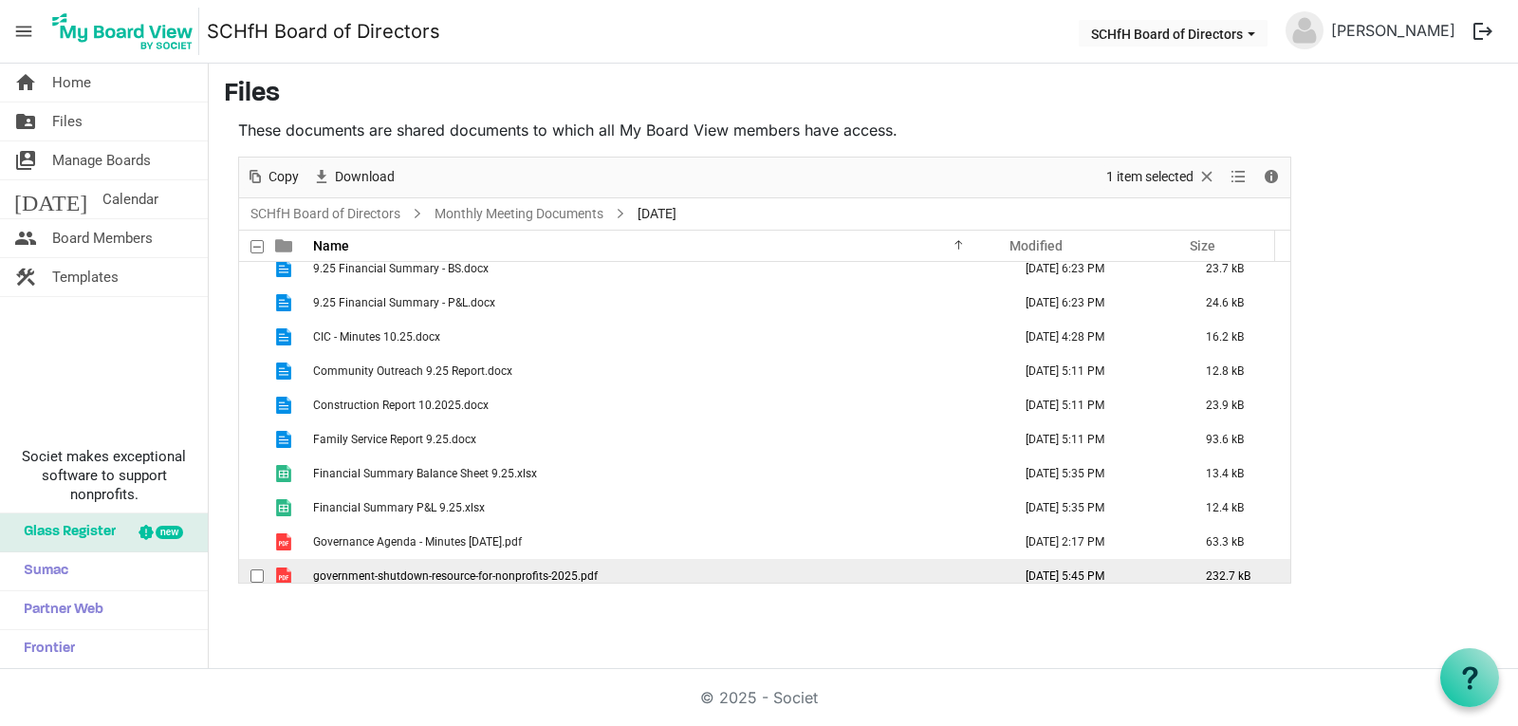
scroll to position [0, 0]
